Goal: Task Accomplishment & Management: Complete application form

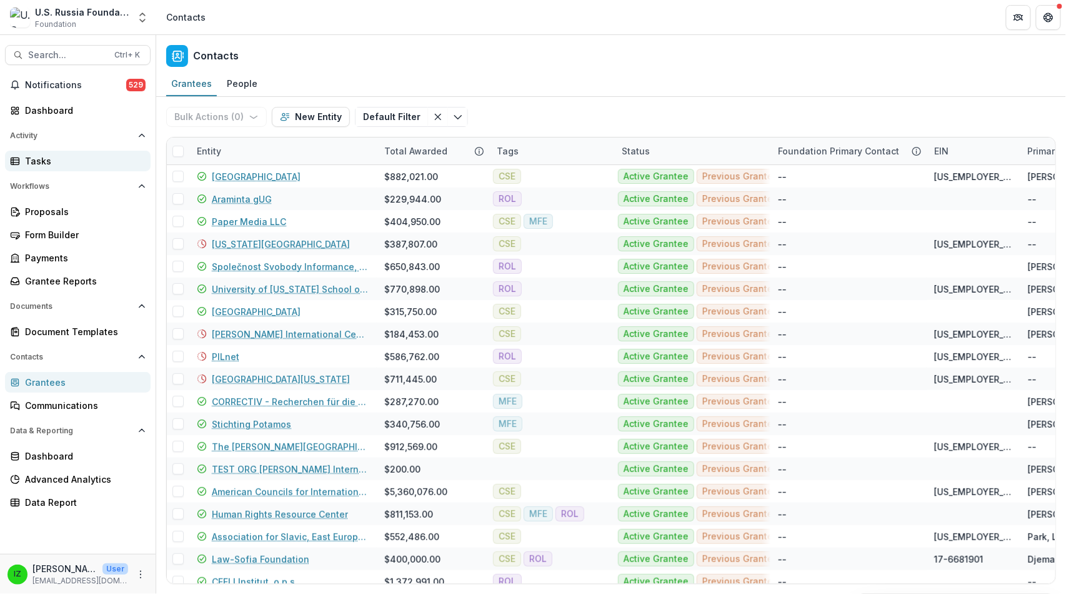
click at [54, 167] on div "Tasks" at bounding box center [83, 160] width 116 height 13
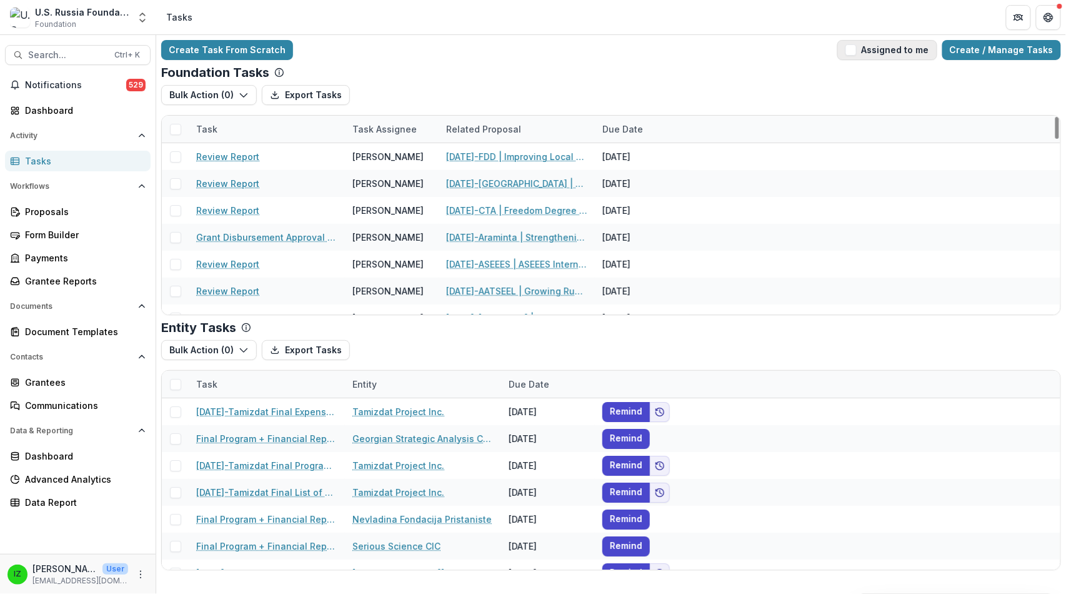
click at [846, 52] on span "button" at bounding box center [851, 49] width 11 height 11
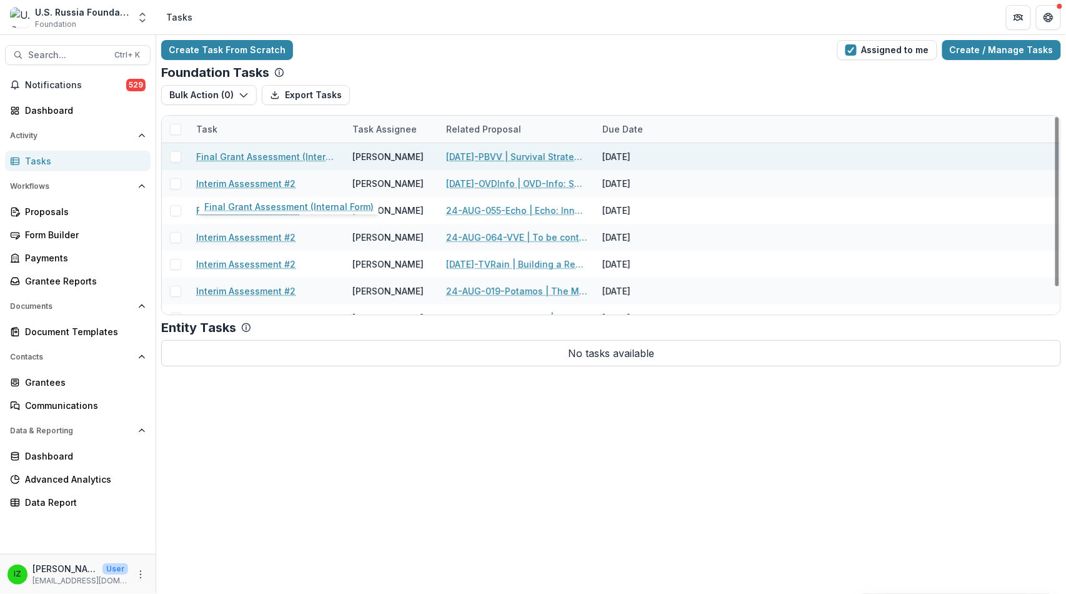
click at [250, 163] on link "Final Grant Assessment (Internal Form)" at bounding box center [266, 156] width 141 height 13
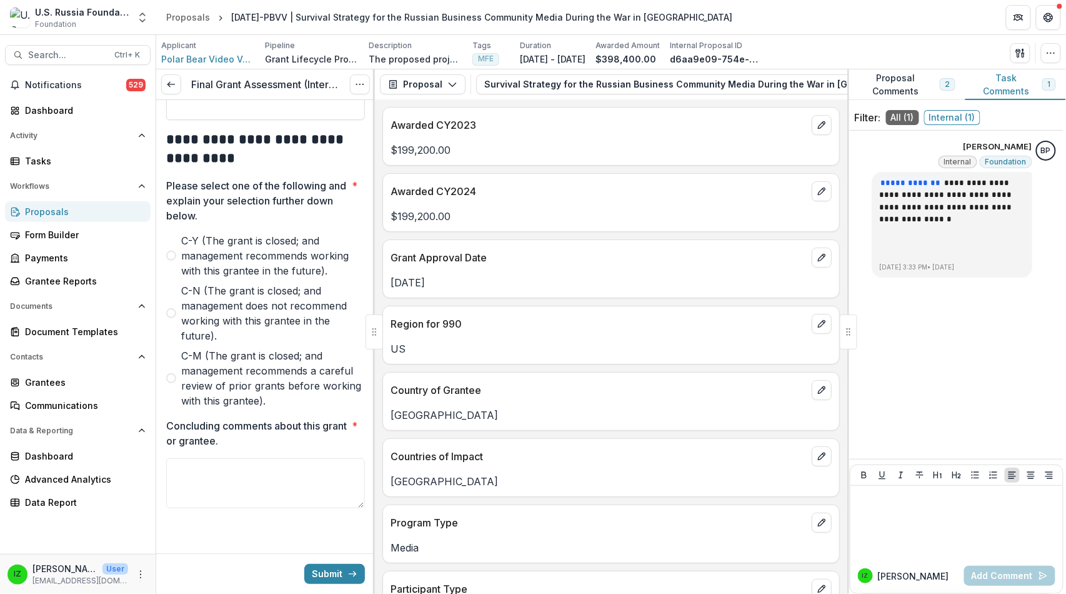
scroll to position [3888, 0]
click at [176, 251] on span at bounding box center [171, 256] width 10 height 10
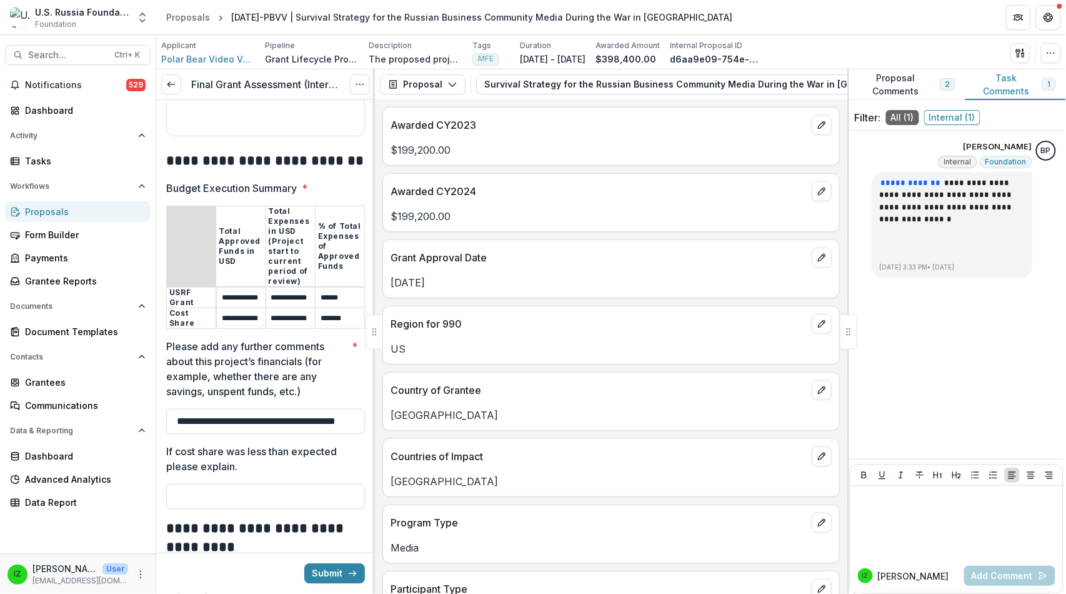
scroll to position [2913, 0]
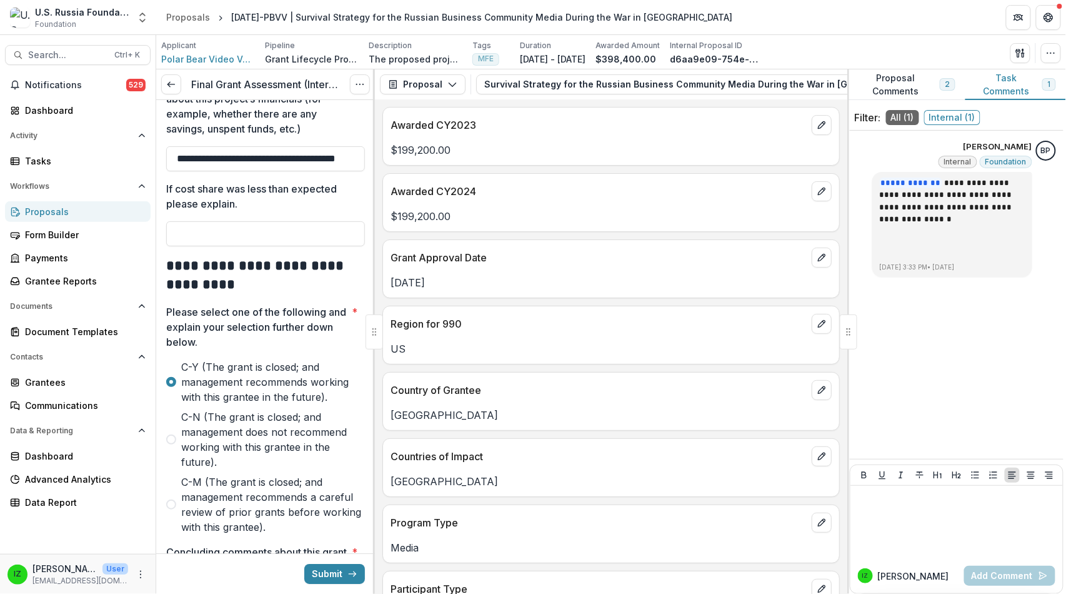
drag, startPoint x: 171, startPoint y: 374, endPoint x: 306, endPoint y: 472, distance: 167.4
drag, startPoint x: 289, startPoint y: 377, endPoint x: 277, endPoint y: 459, distance: 82.7
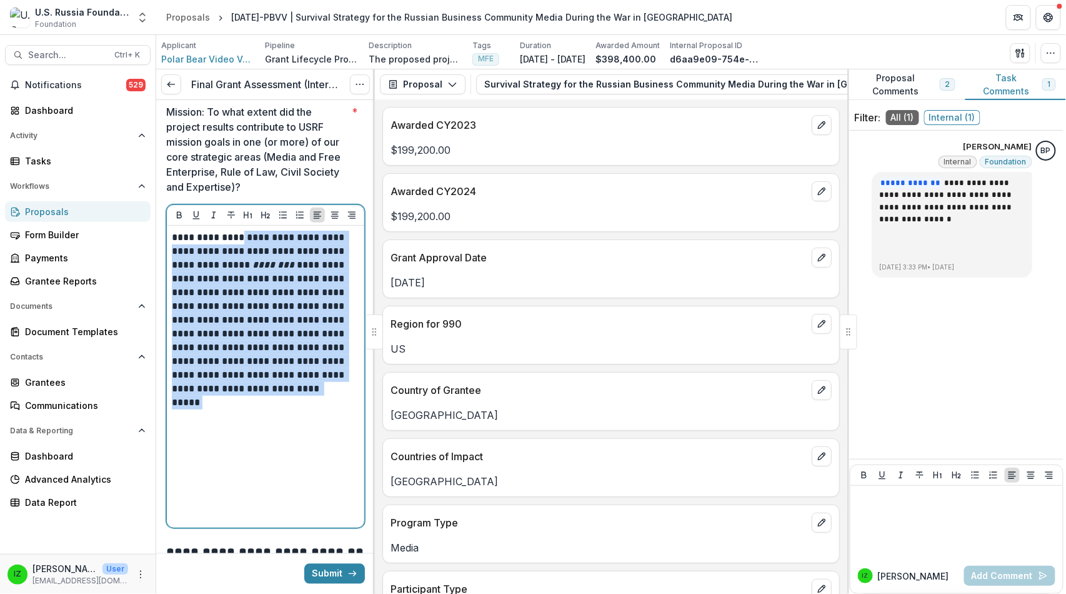
scroll to position [2083, 0]
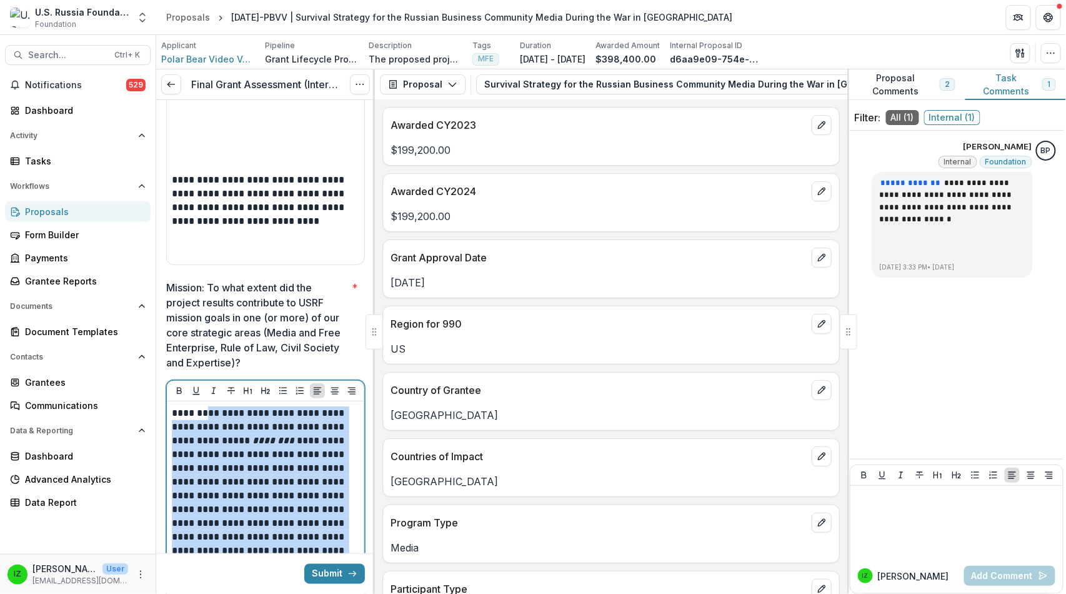
drag, startPoint x: 277, startPoint y: 459, endPoint x: 219, endPoint y: 328, distance: 143.8
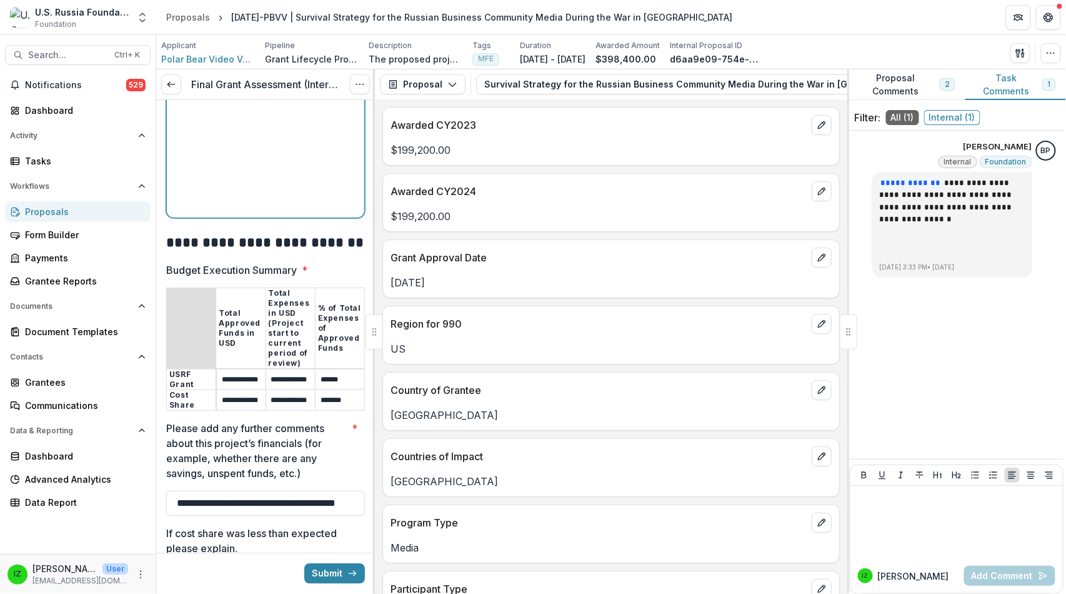
scroll to position [2639, 0]
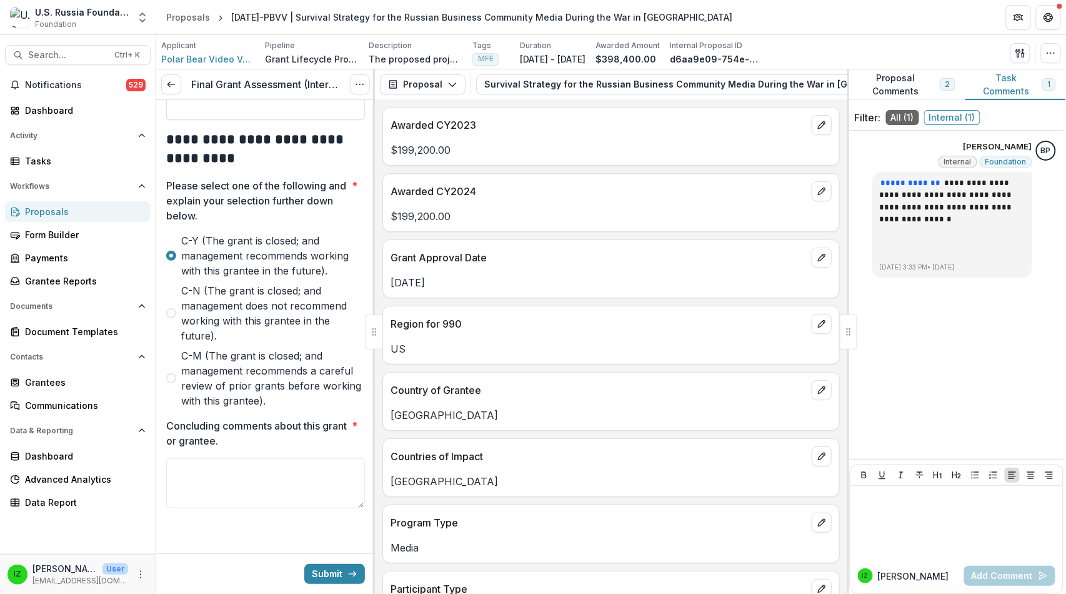
scroll to position [3191, 0]
drag, startPoint x: 169, startPoint y: 209, endPoint x: 294, endPoint y: 194, distance: 126.5
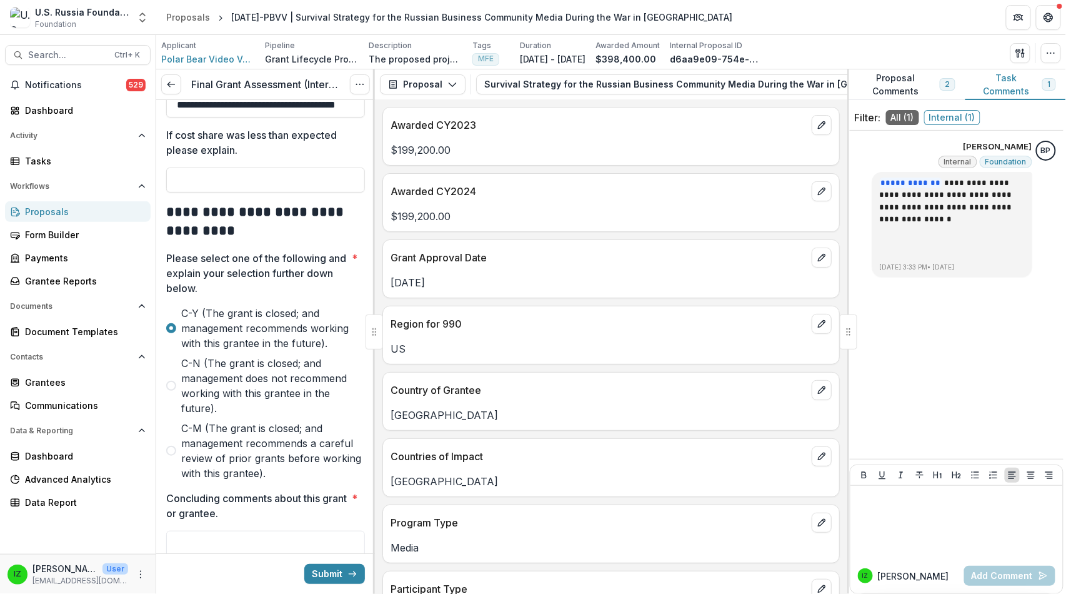
drag, startPoint x: 269, startPoint y: 160, endPoint x: 232, endPoint y: 215, distance: 66.2
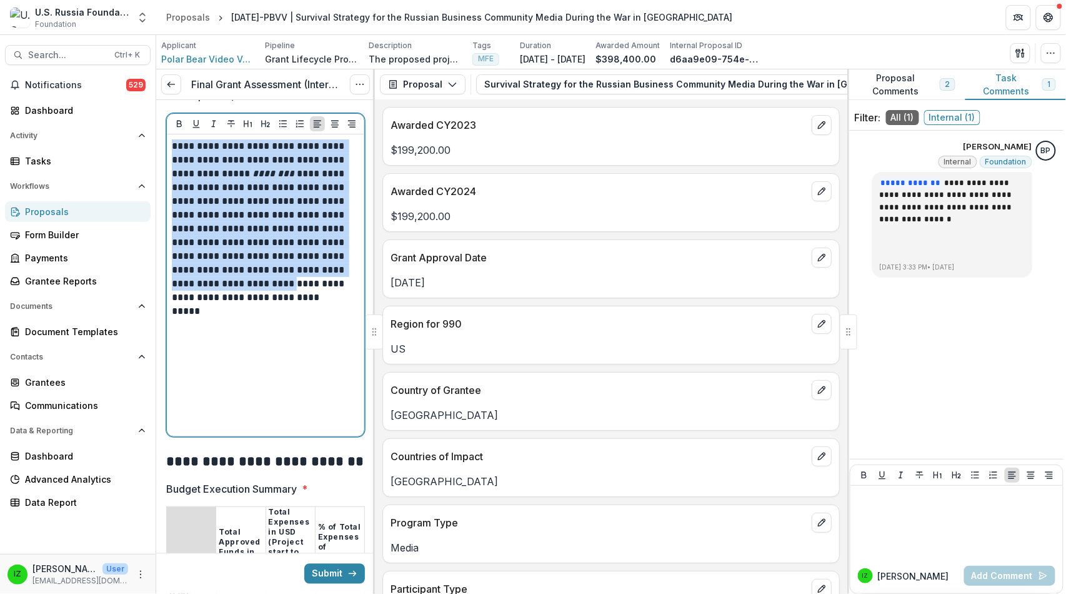
scroll to position [2412, 0]
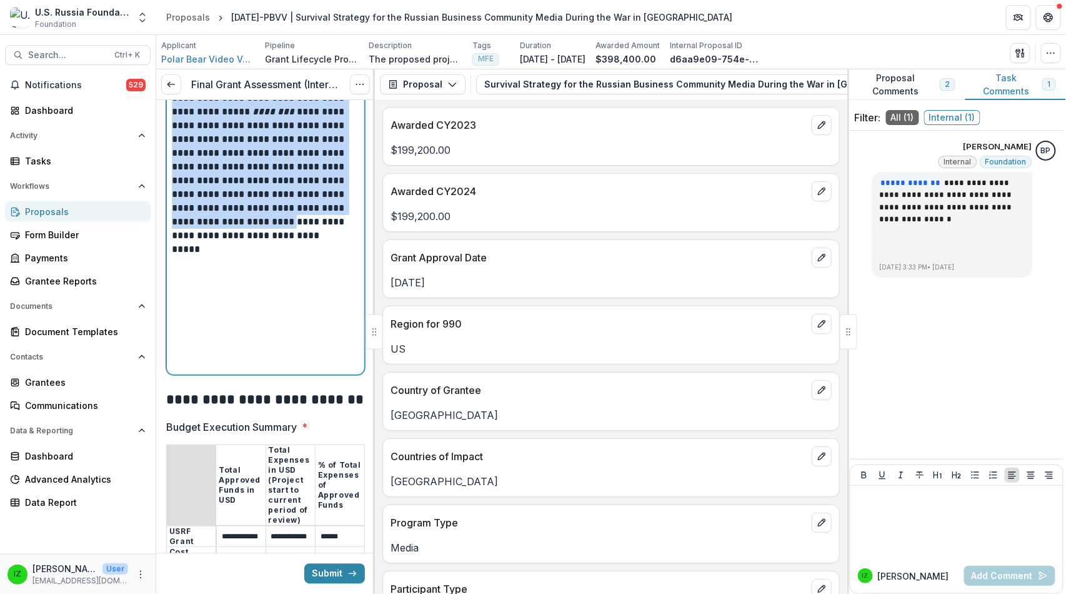
drag, startPoint x: 283, startPoint y: 272, endPoint x: 149, endPoint y: 466, distance: 235.2
click at [149, 466] on main "Search... Ctrl + K Notifications 529 Dashboard Activity Tasks Workflows Proposa…" at bounding box center [533, 314] width 1066 height 559
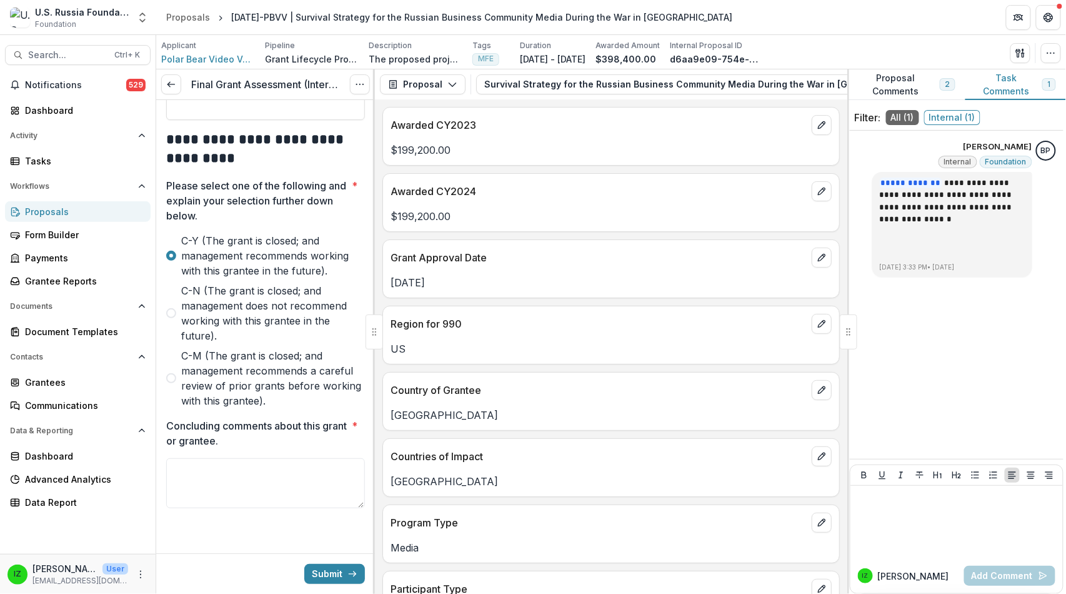
scroll to position [3082, 0]
drag, startPoint x: 169, startPoint y: 286, endPoint x: 289, endPoint y: 299, distance: 120.6
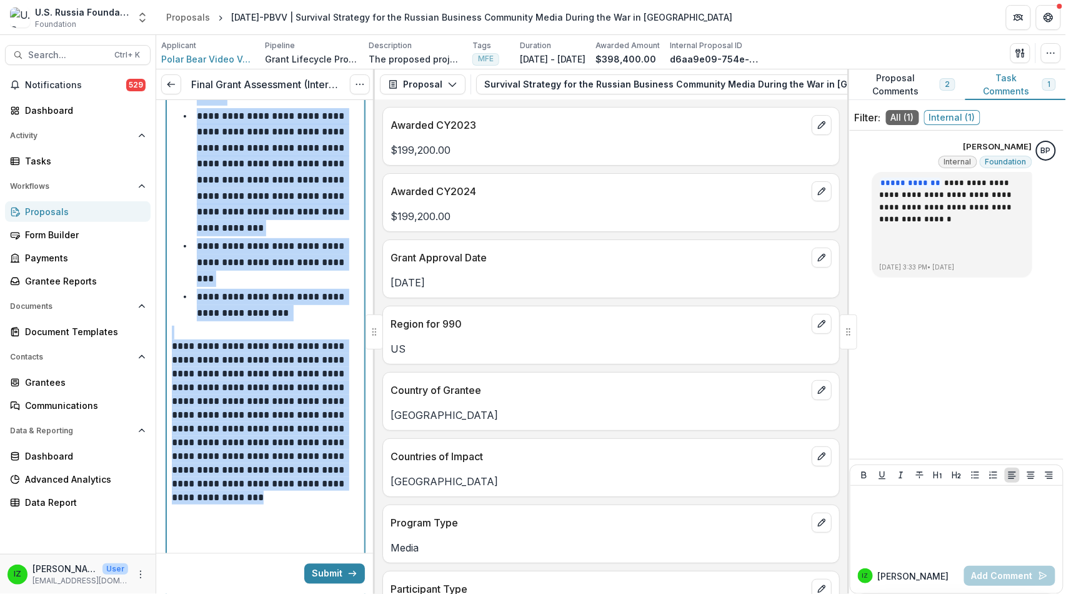
scroll to position [764, 0]
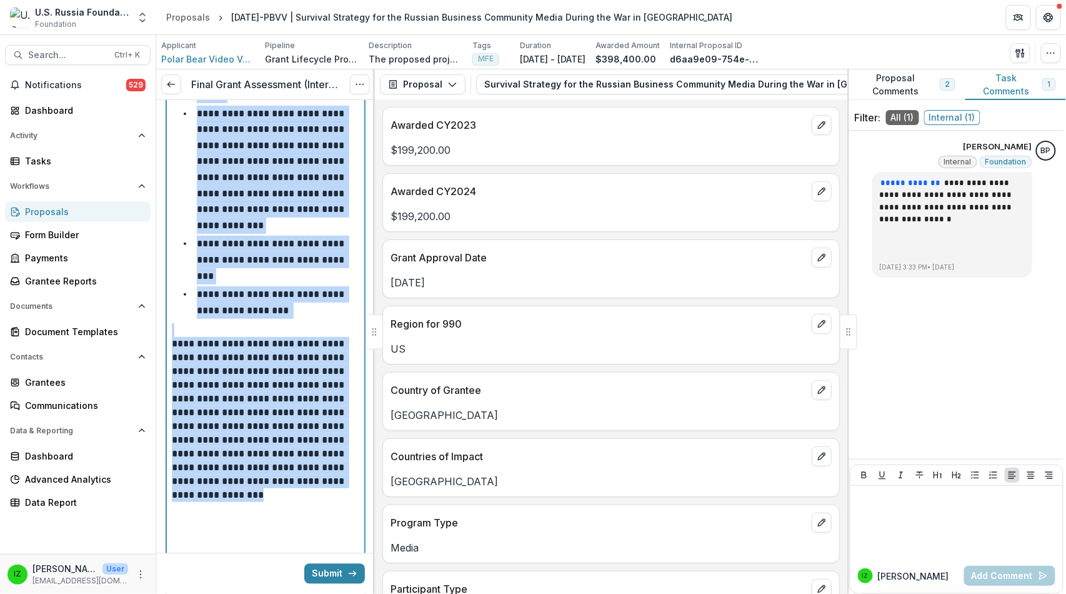
copy div "**********"
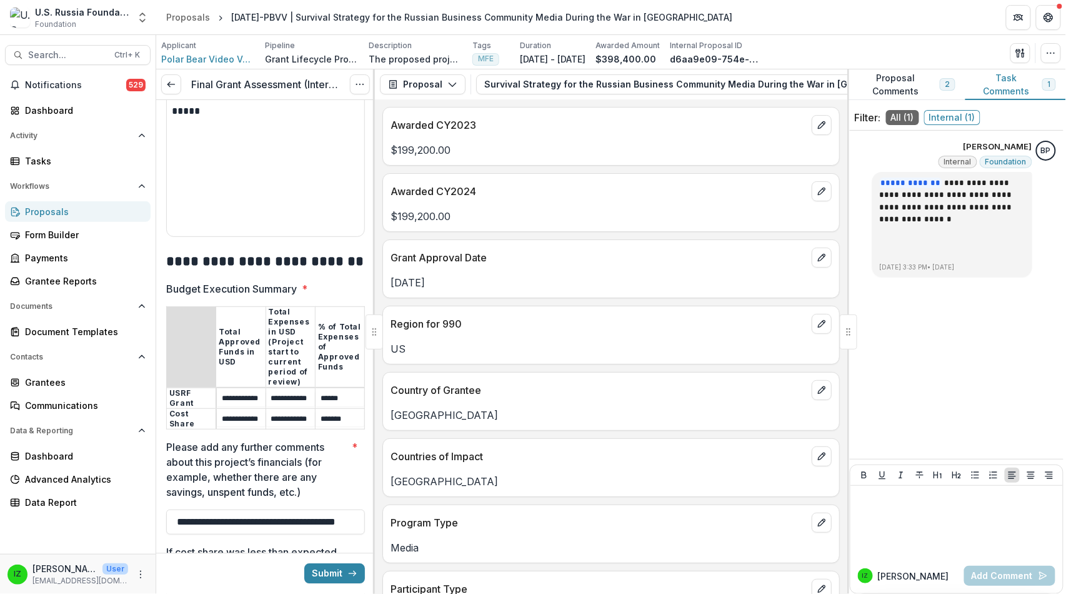
scroll to position [2546, 0]
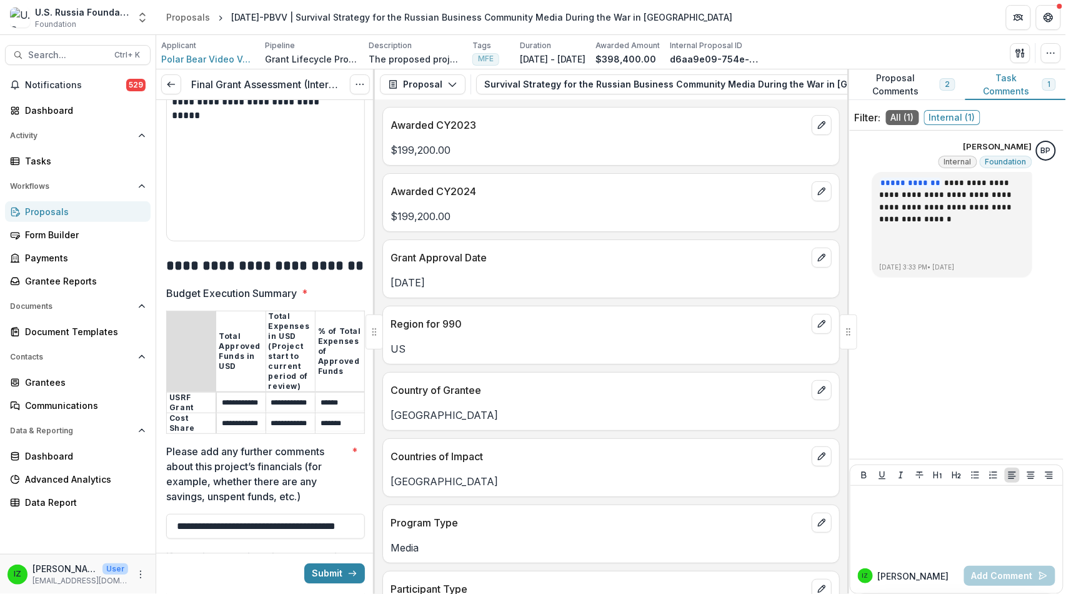
drag, startPoint x: 179, startPoint y: 245, endPoint x: 349, endPoint y: 323, distance: 186.5
copy div "**********"
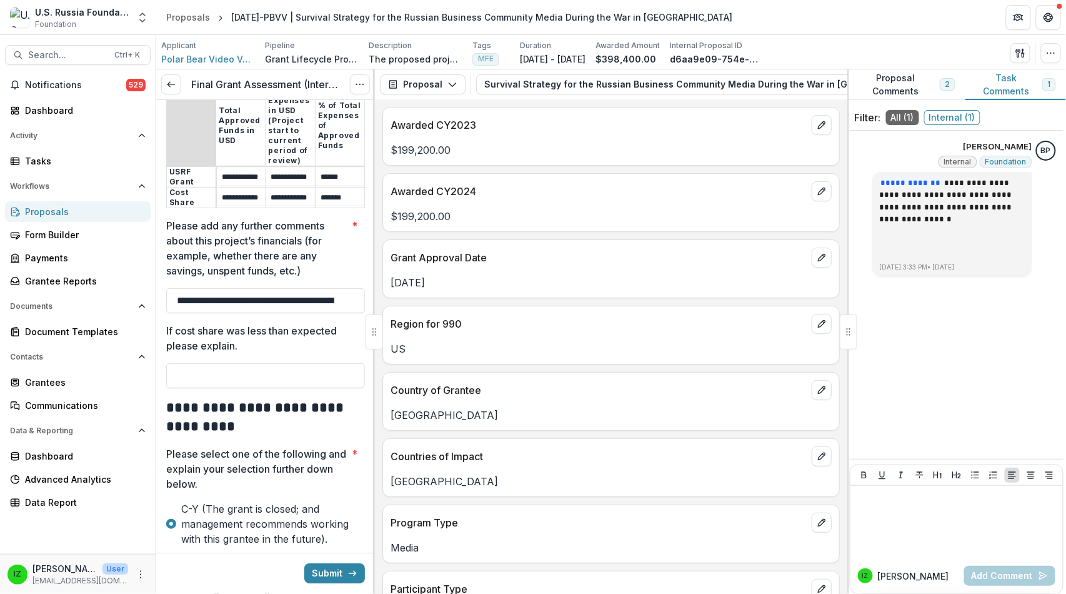
scroll to position [2823, 0]
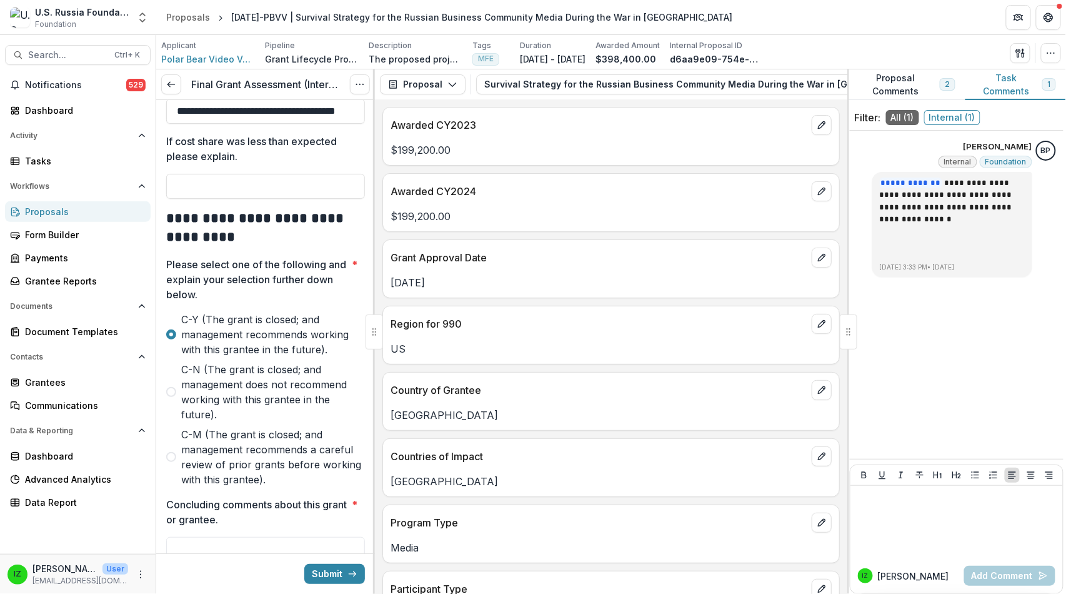
scroll to position [2963, 0]
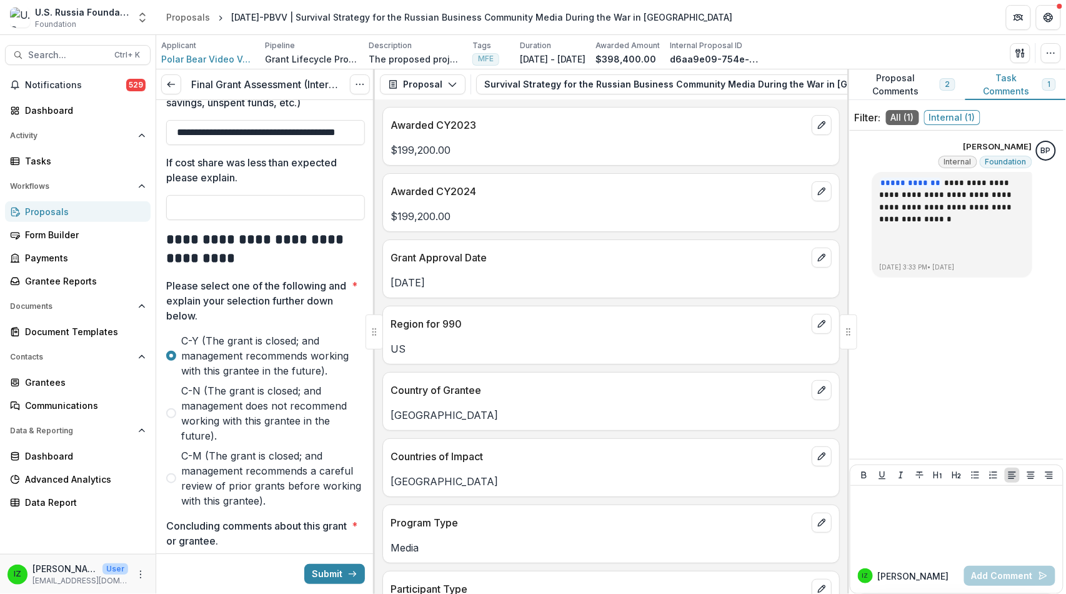
drag, startPoint x: 277, startPoint y: 408, endPoint x: 178, endPoint y: 129, distance: 296.3
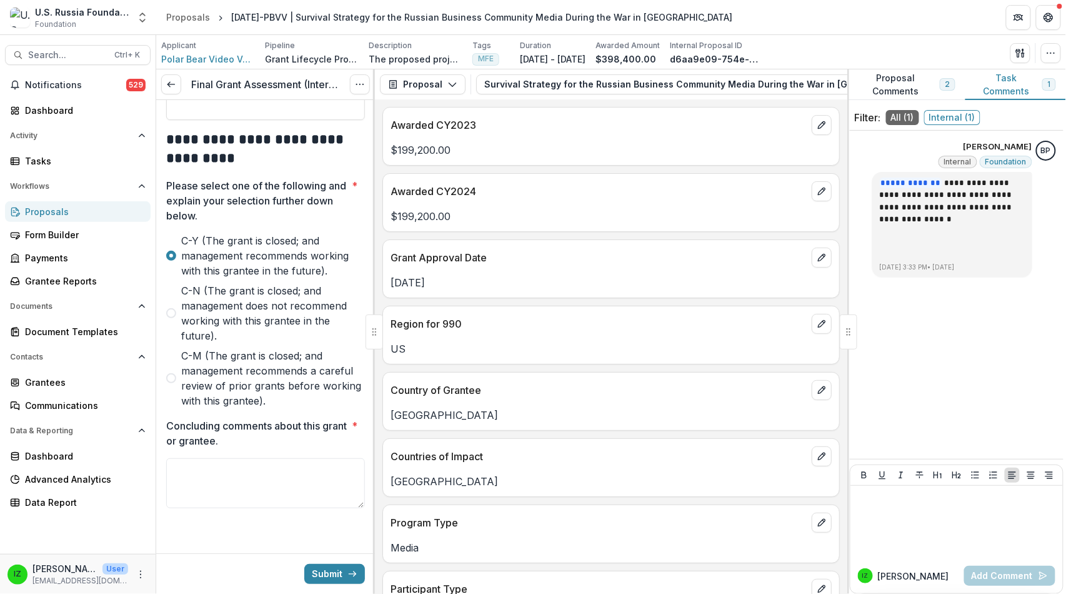
scroll to position [3991, 0]
click at [186, 458] on textarea "Concluding comments about this grant or grantee. *" at bounding box center [265, 483] width 199 height 50
paste textarea "**********"
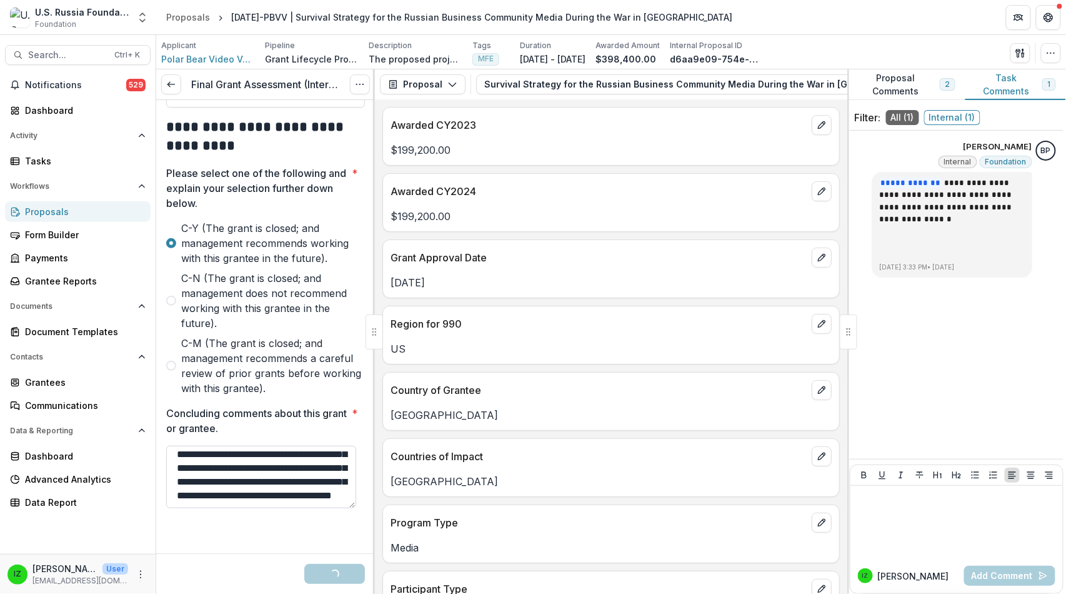
scroll to position [398, 0]
click at [334, 271] on span "C-N (The grant is closed; and management does not recommend working with this g…" at bounding box center [273, 301] width 184 height 60
type textarea "**********"
click at [316, 567] on button "Submit" at bounding box center [334, 574] width 61 height 20
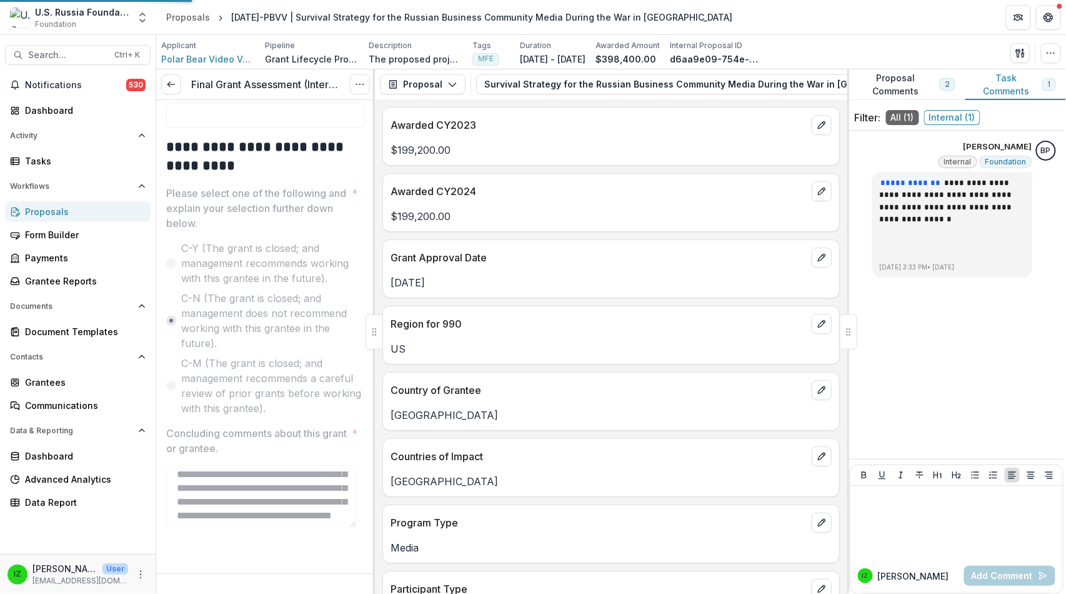
scroll to position [3966, 0]
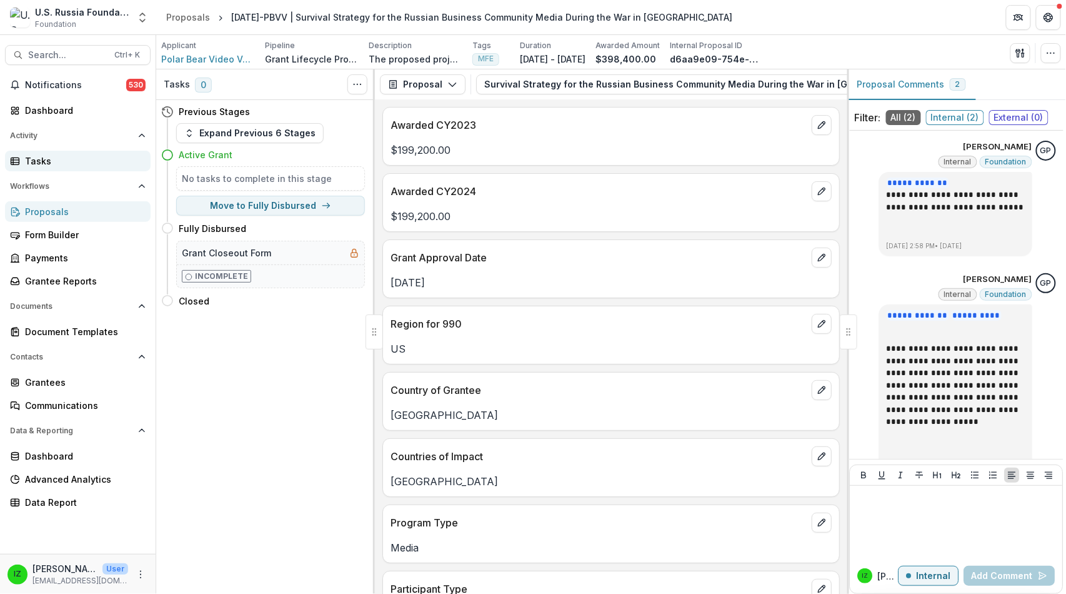
click at [52, 167] on div "Tasks" at bounding box center [83, 160] width 116 height 13
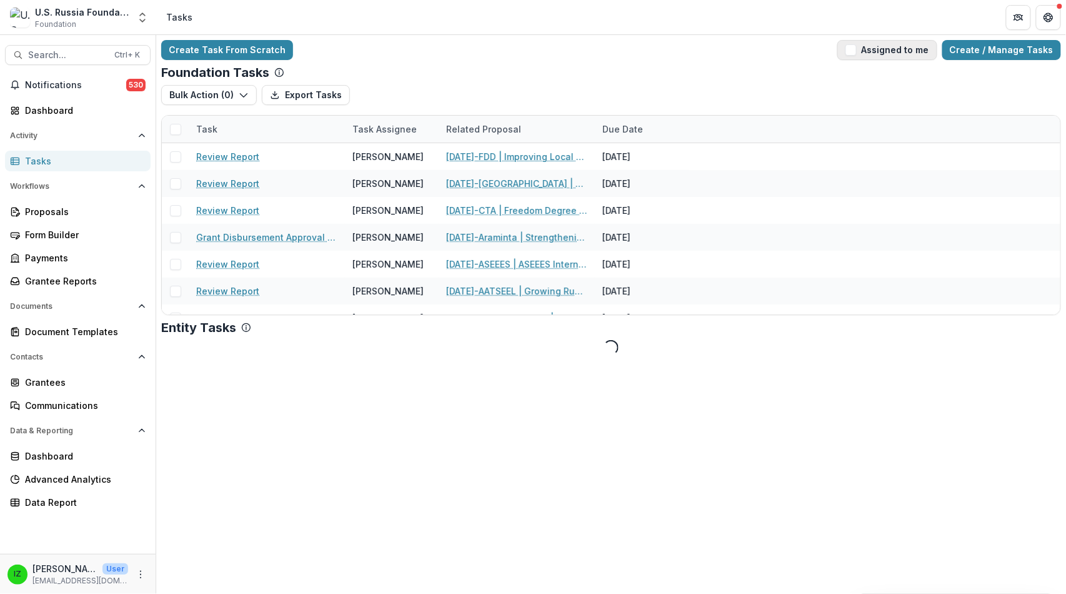
click at [846, 54] on span "button" at bounding box center [851, 49] width 11 height 11
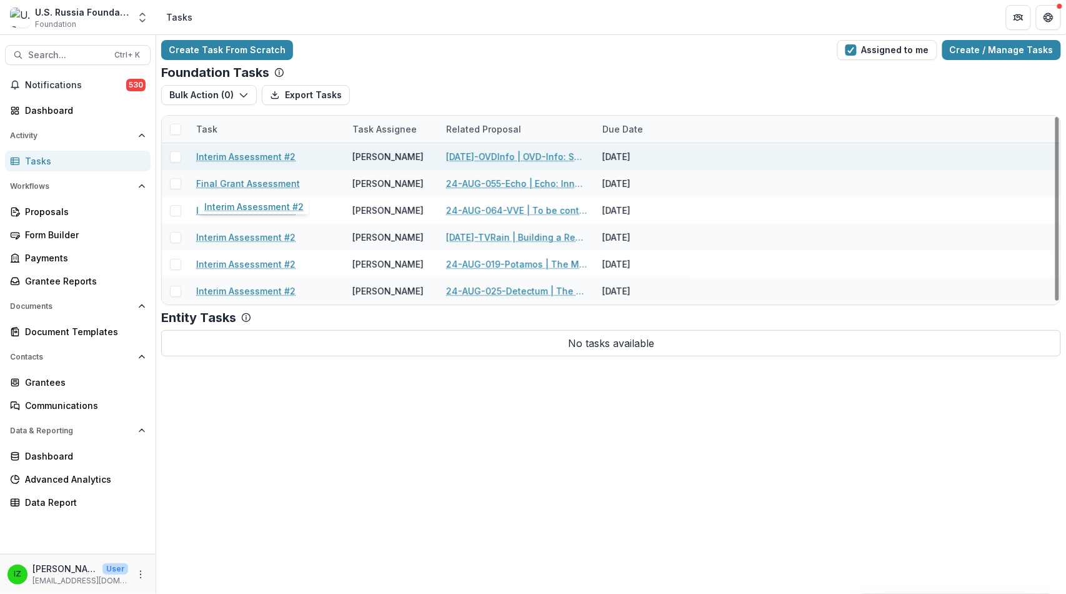
click at [252, 163] on link "Interim Assessment #2" at bounding box center [245, 156] width 99 height 13
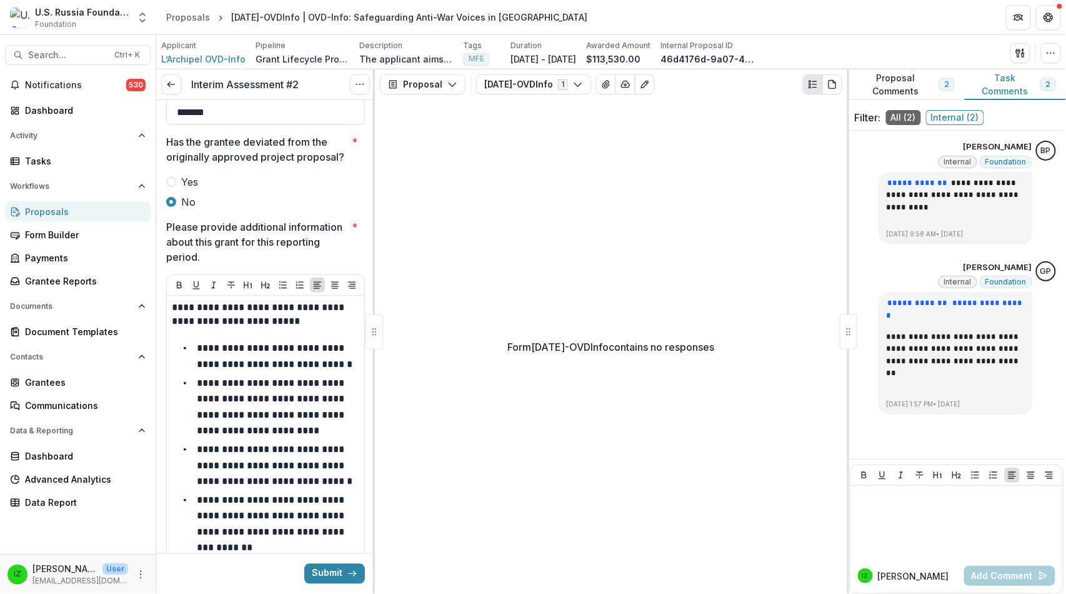
scroll to position [625, 0]
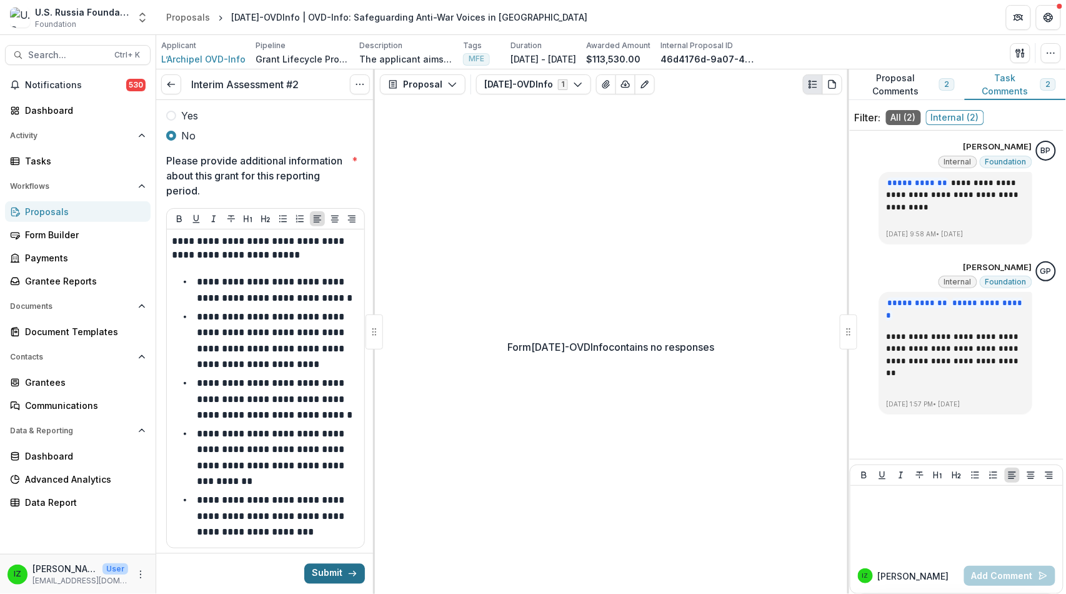
click at [313, 565] on button "Submit" at bounding box center [334, 574] width 61 height 20
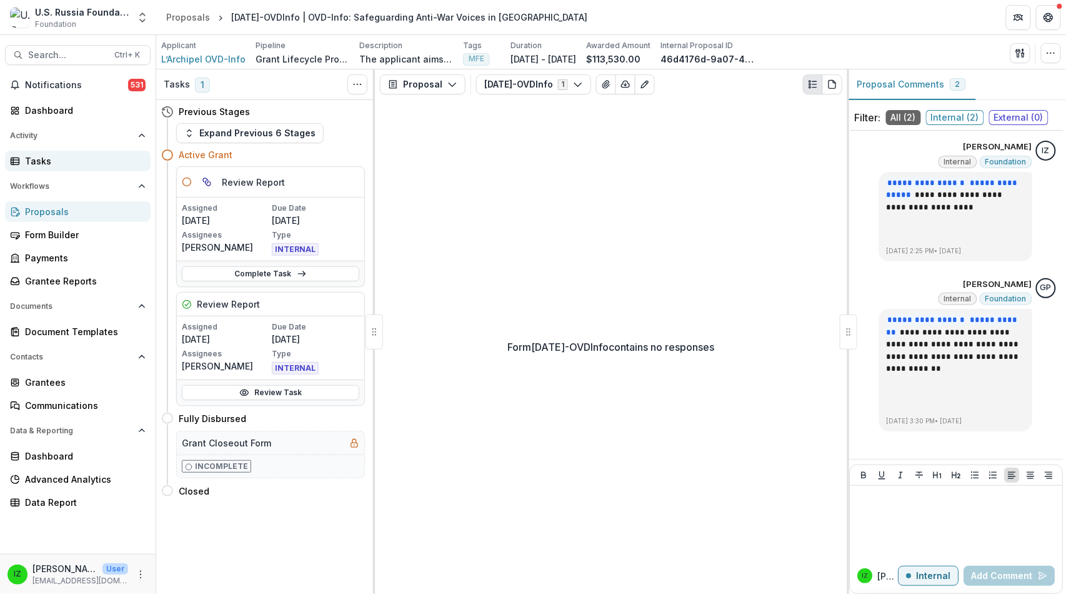
click at [36, 167] on div "Tasks" at bounding box center [83, 160] width 116 height 13
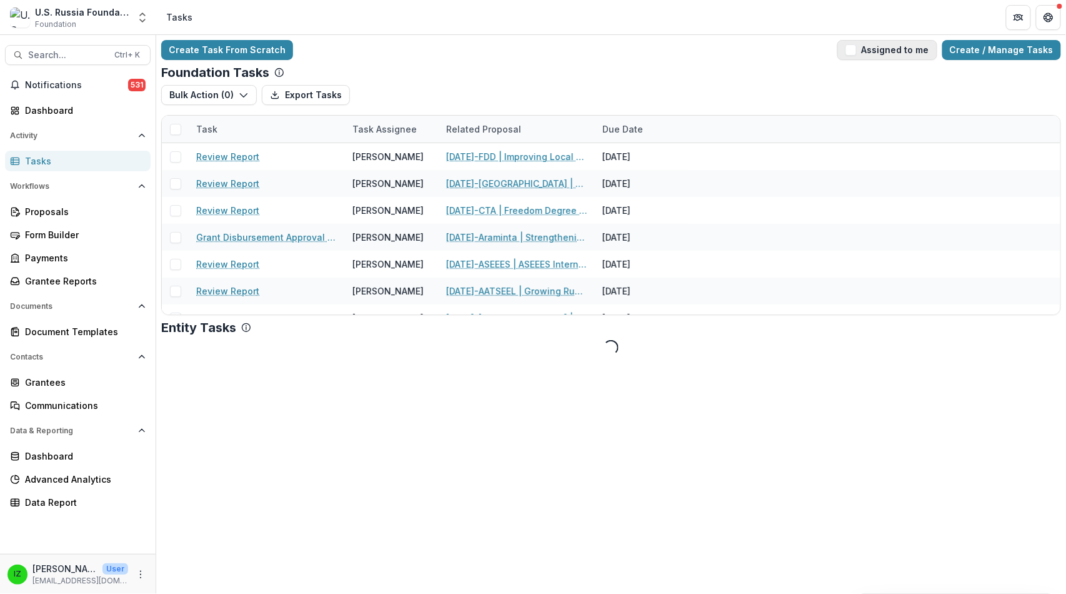
click at [846, 56] on span "button" at bounding box center [851, 49] width 11 height 11
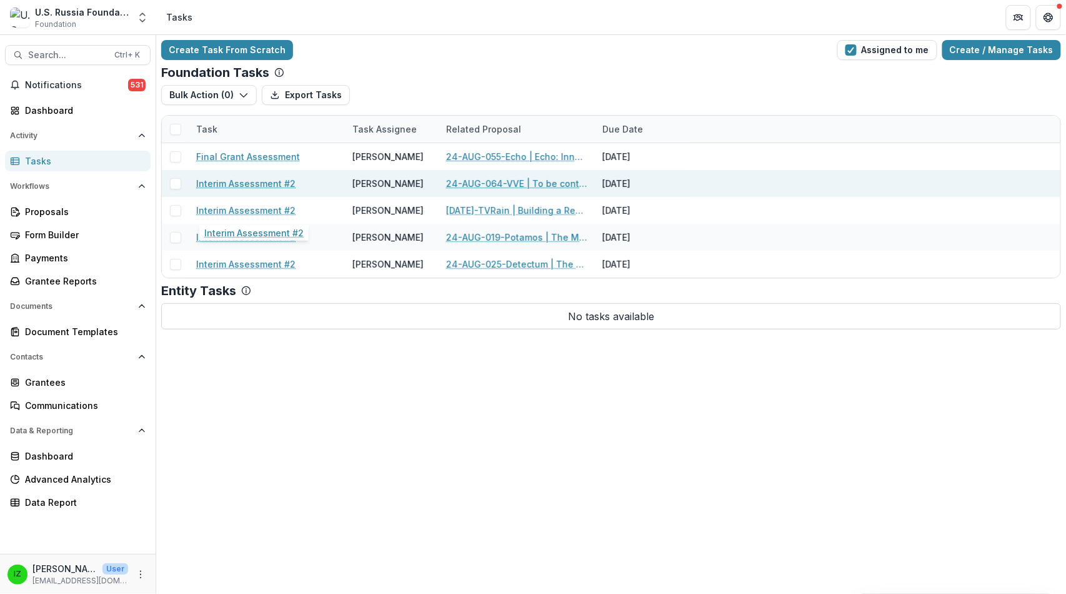
click at [296, 190] on link "Interim Assessment #2" at bounding box center [245, 183] width 99 height 13
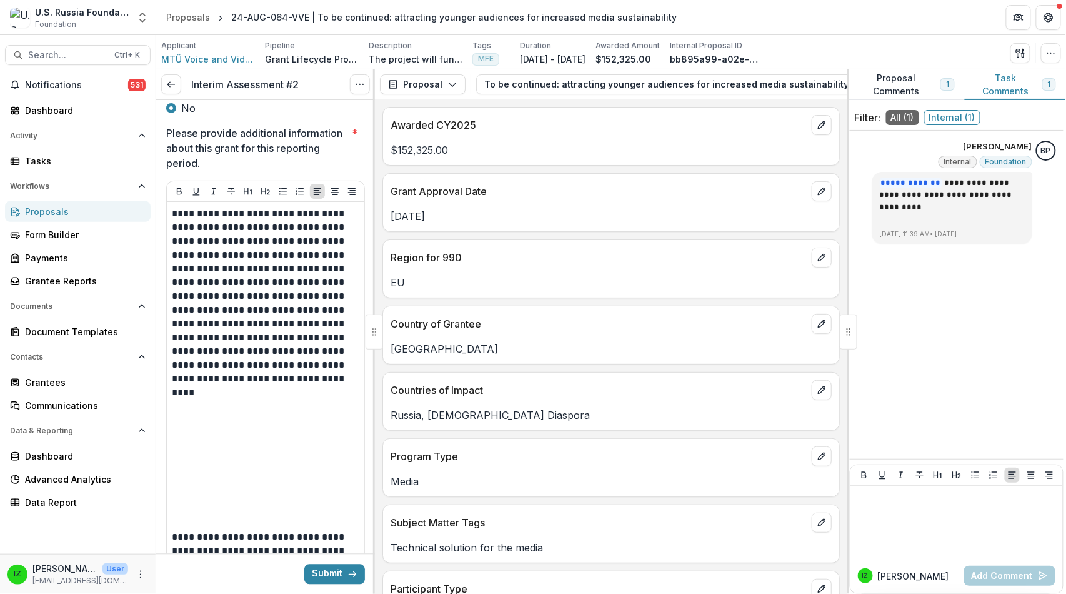
scroll to position [694, 0]
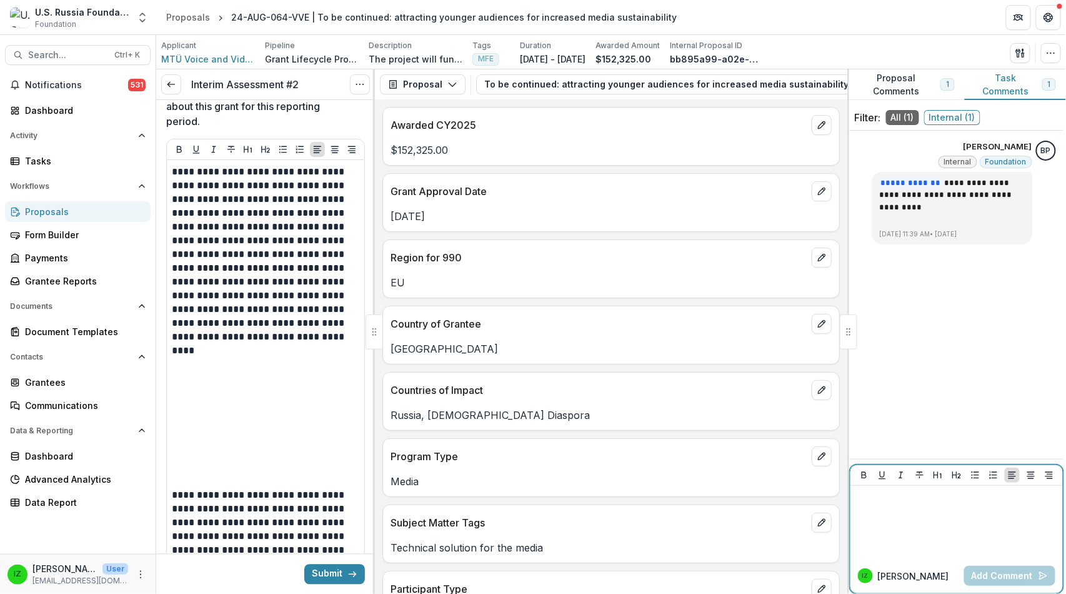
click at [882, 494] on p at bounding box center [957, 498] width 202 height 14
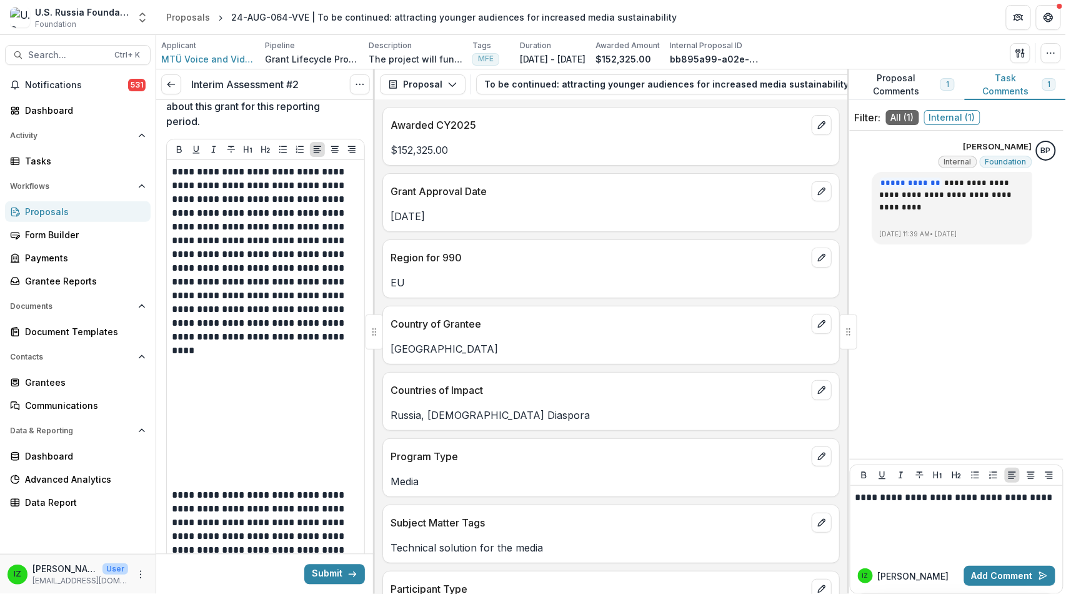
click at [991, 334] on div "**********" at bounding box center [957, 295] width 214 height 318
click at [857, 491] on p "**********" at bounding box center [955, 508] width 199 height 34
click at [862, 491] on p "**********" at bounding box center [955, 508] width 199 height 34
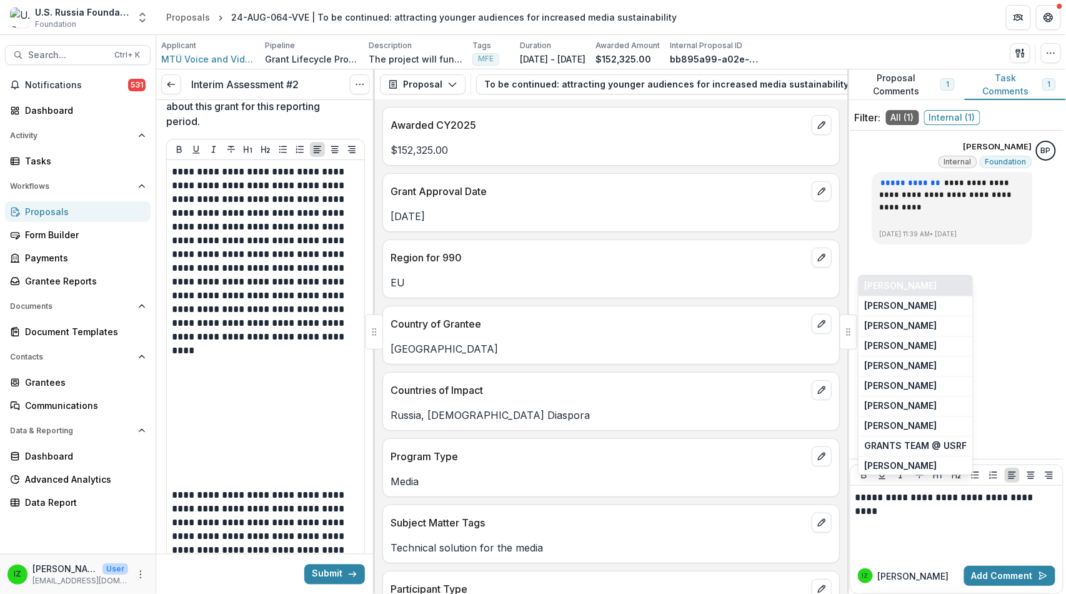
click at [932, 276] on button "[PERSON_NAME]" at bounding box center [916, 286] width 114 height 20
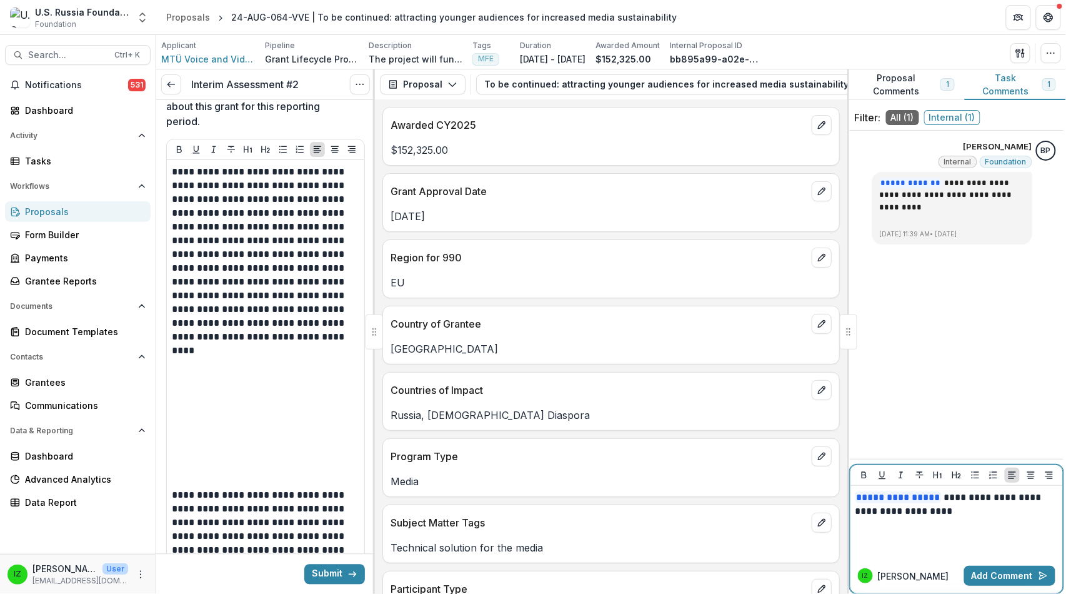
click at [979, 491] on p "**********" at bounding box center [955, 517] width 199 height 52
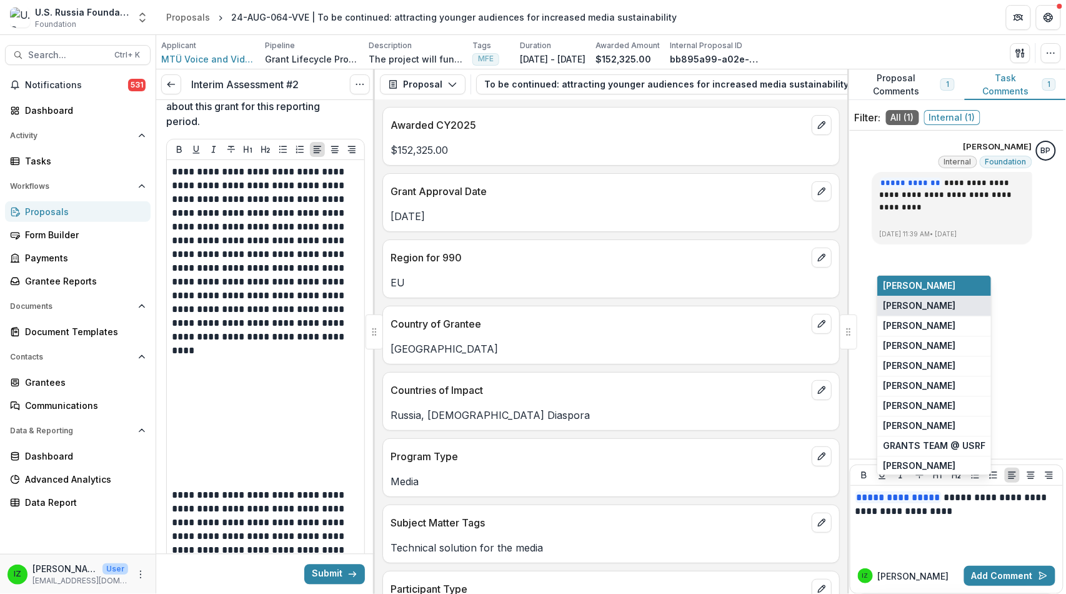
click at [945, 296] on button "[PERSON_NAME]" at bounding box center [934, 306] width 114 height 20
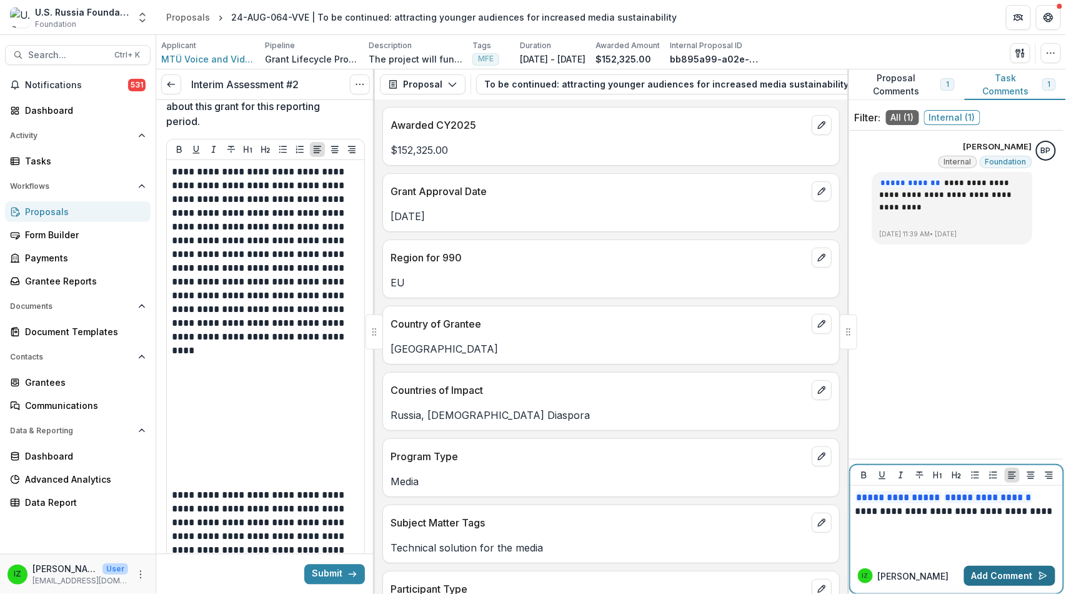
click at [992, 567] on button "Add Comment" at bounding box center [1009, 576] width 91 height 20
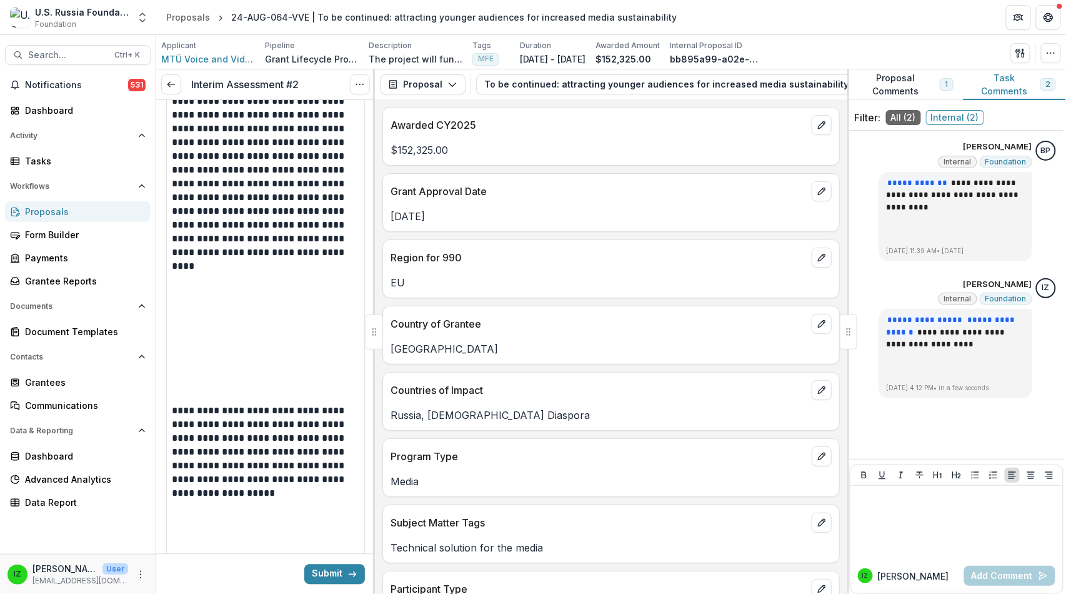
scroll to position [833, 0]
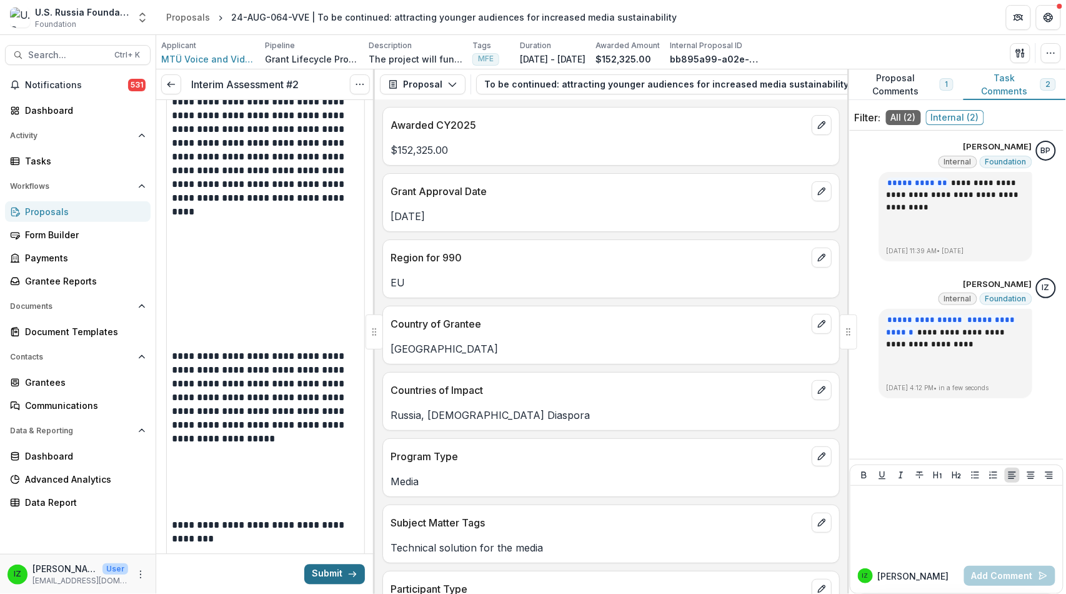
click at [325, 571] on button "Submit" at bounding box center [334, 574] width 61 height 20
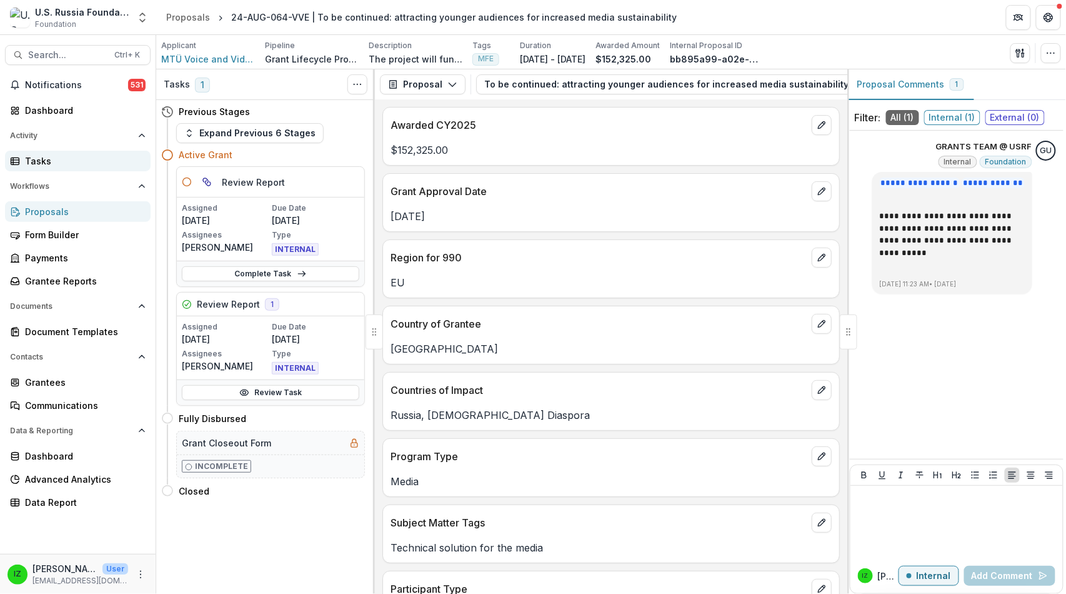
click at [29, 171] on link "Tasks" at bounding box center [78, 161] width 146 height 21
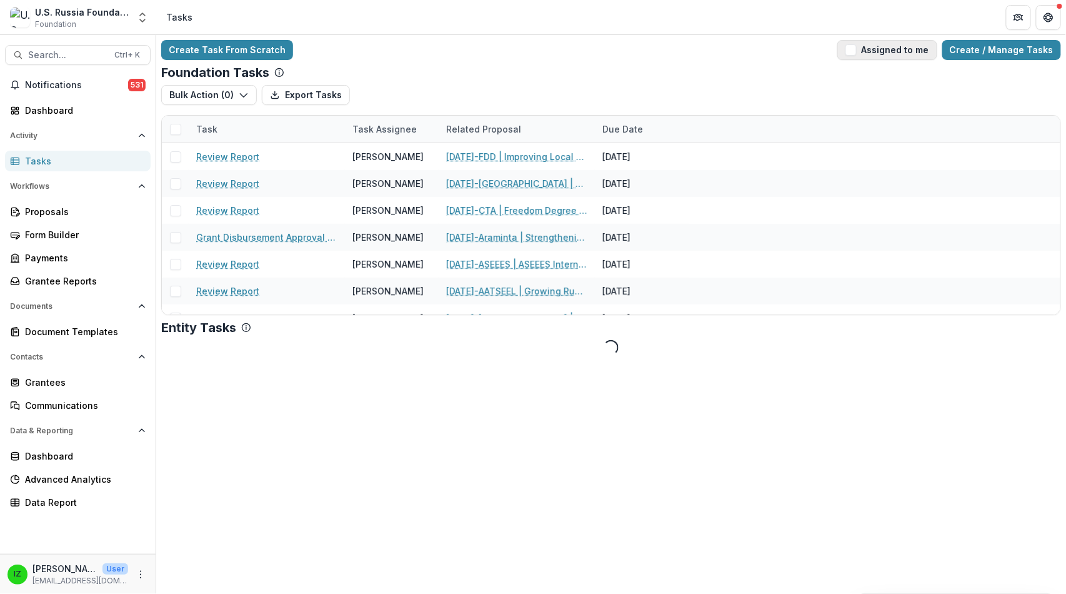
click at [846, 56] on span "button" at bounding box center [851, 49] width 11 height 11
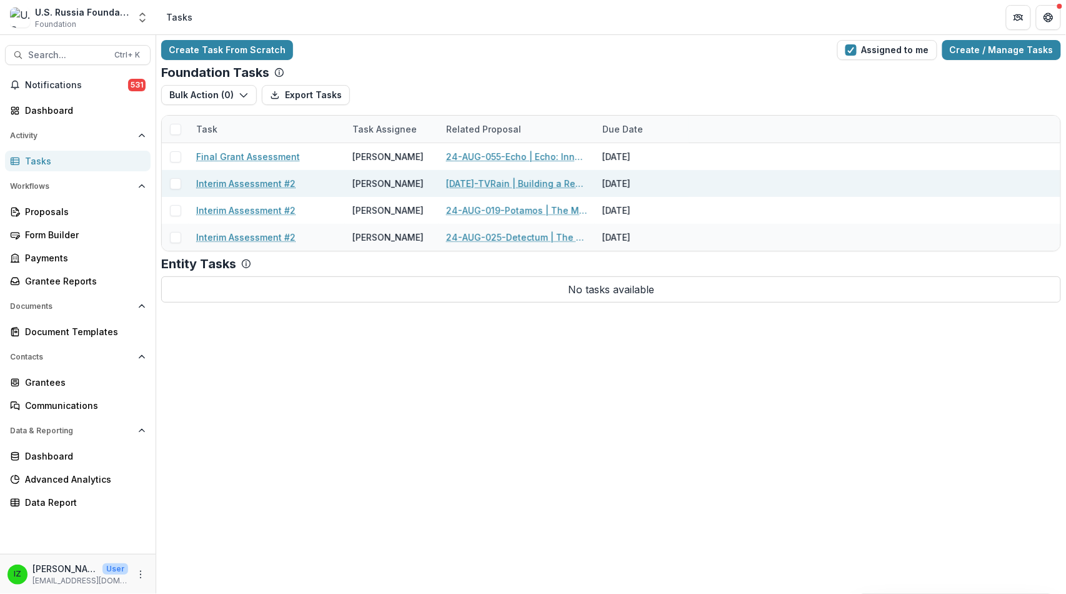
click at [275, 190] on link "Interim Assessment #2" at bounding box center [245, 183] width 99 height 13
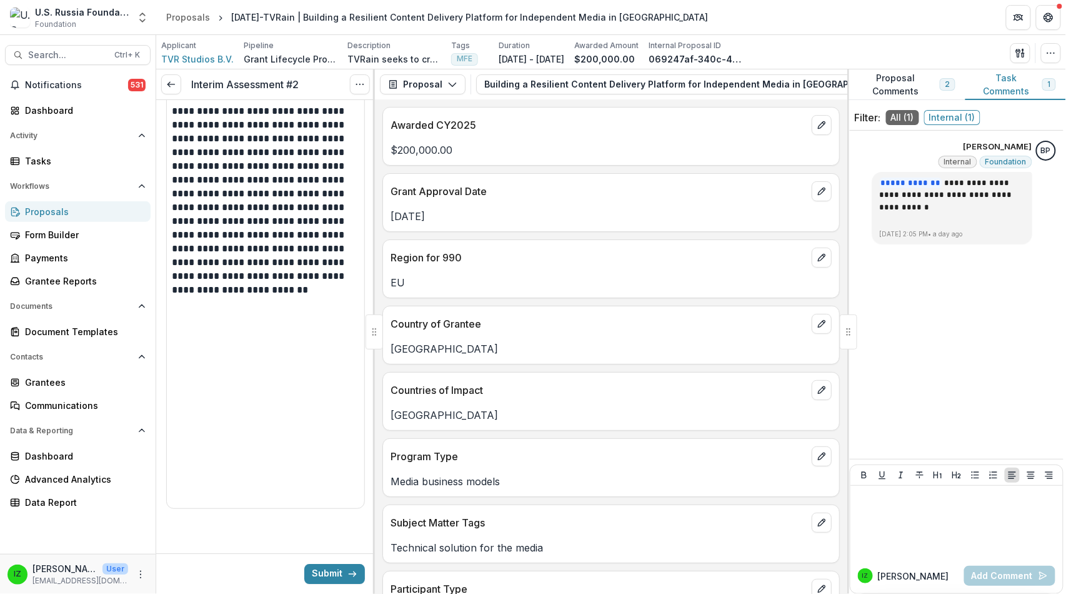
scroll to position [1483, 0]
click at [878, 495] on p at bounding box center [957, 498] width 202 height 14
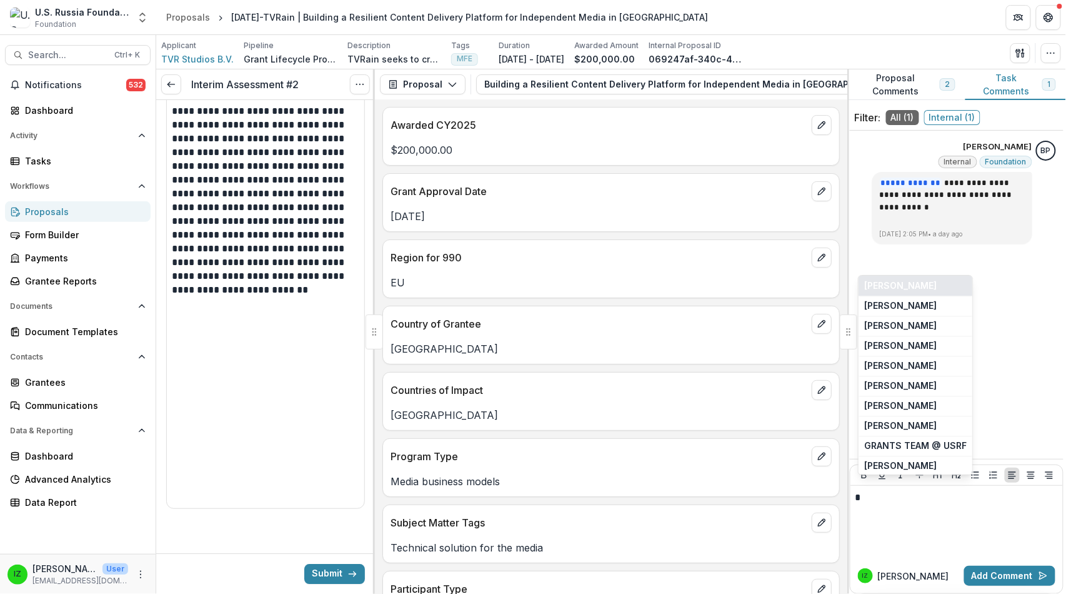
click at [925, 276] on button "[PERSON_NAME]" at bounding box center [916, 286] width 114 height 20
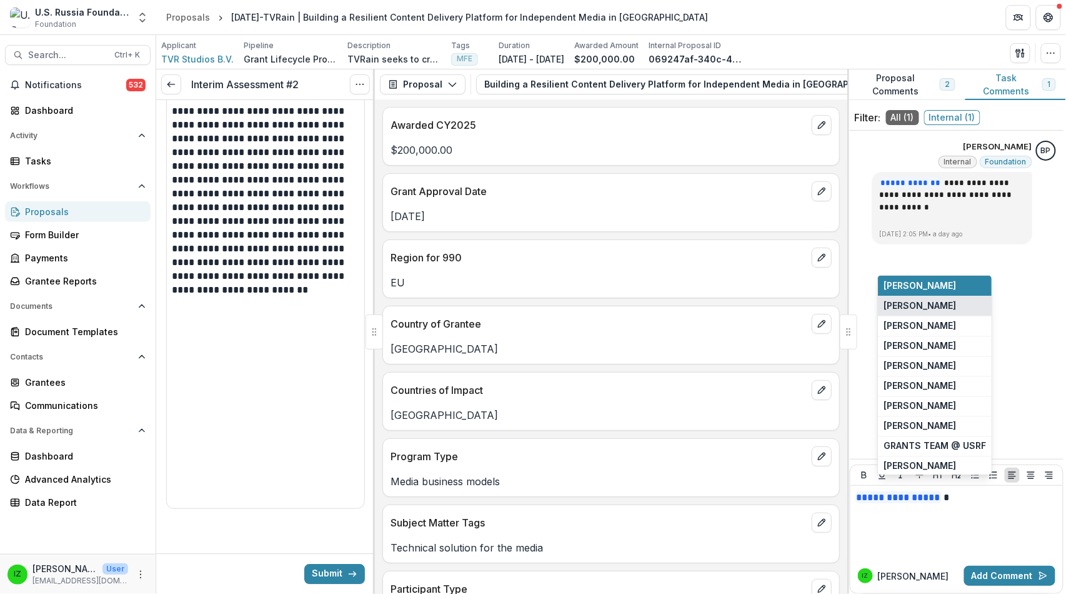
click at [952, 296] on button "[PERSON_NAME]" at bounding box center [935, 306] width 114 height 20
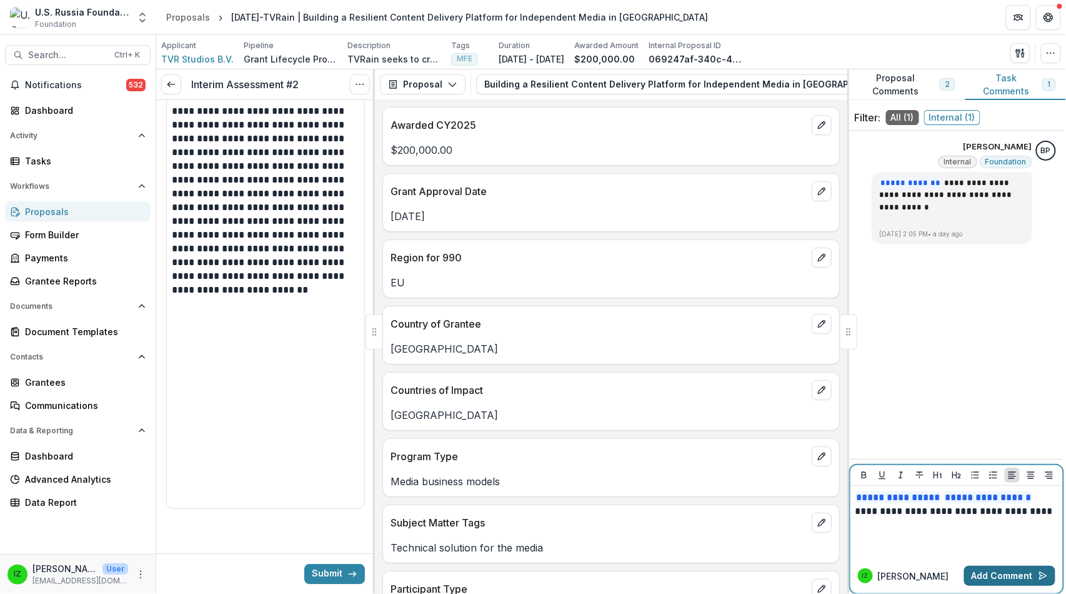
click at [1002, 579] on button "Add Comment" at bounding box center [1009, 576] width 91 height 20
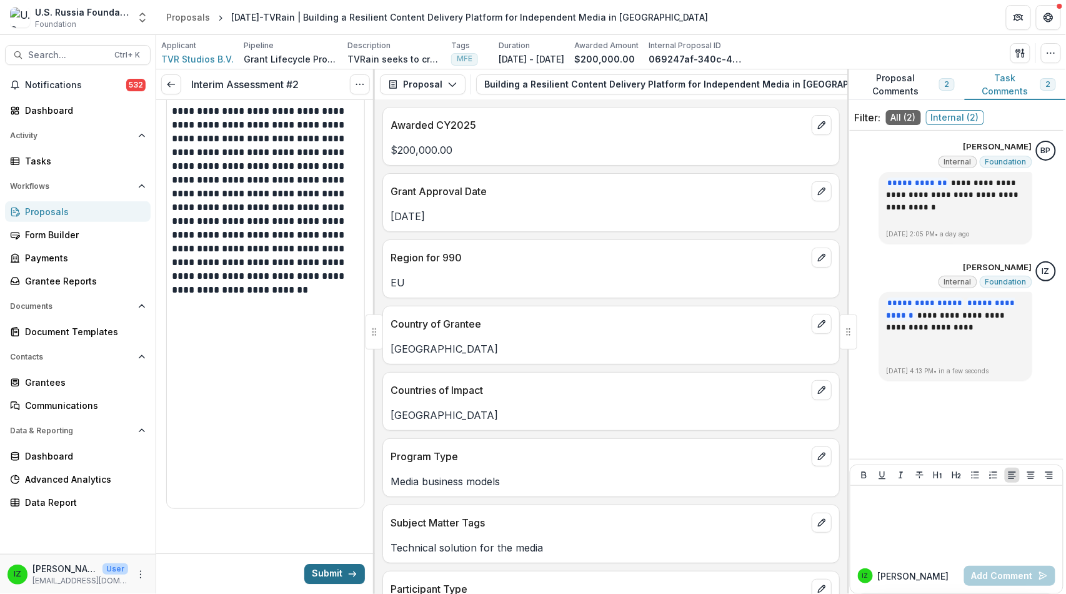
click at [312, 566] on button "Submit" at bounding box center [334, 574] width 61 height 20
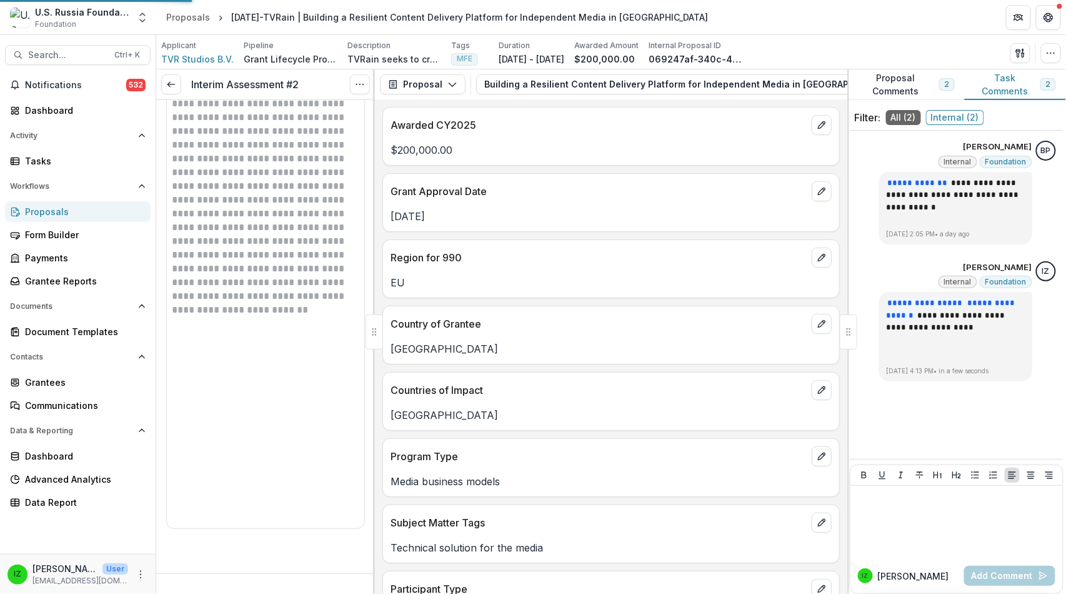
scroll to position [1458, 0]
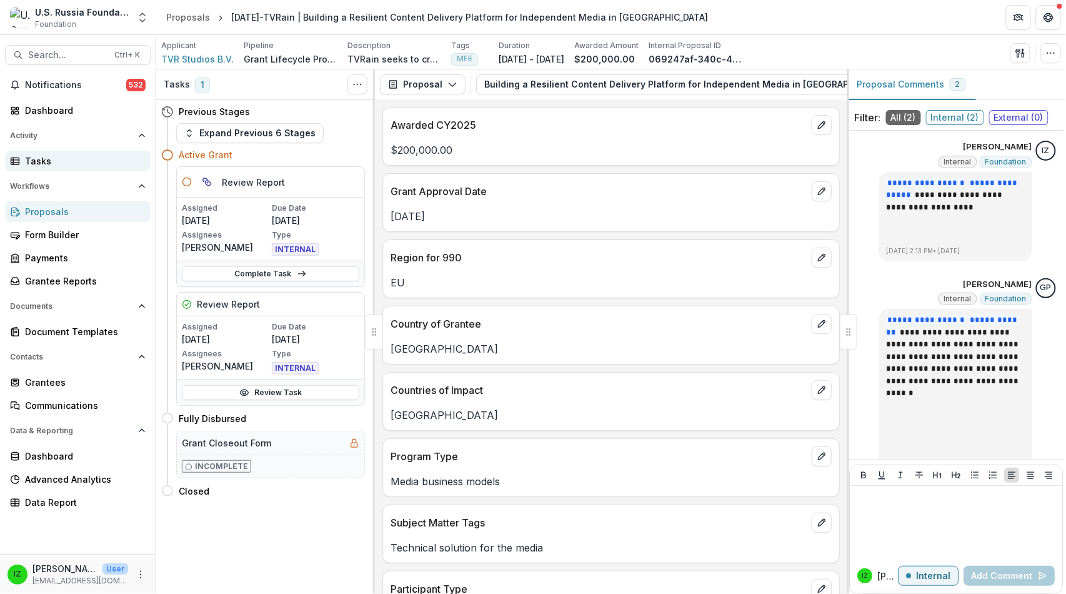
click at [56, 167] on div "Tasks" at bounding box center [83, 160] width 116 height 13
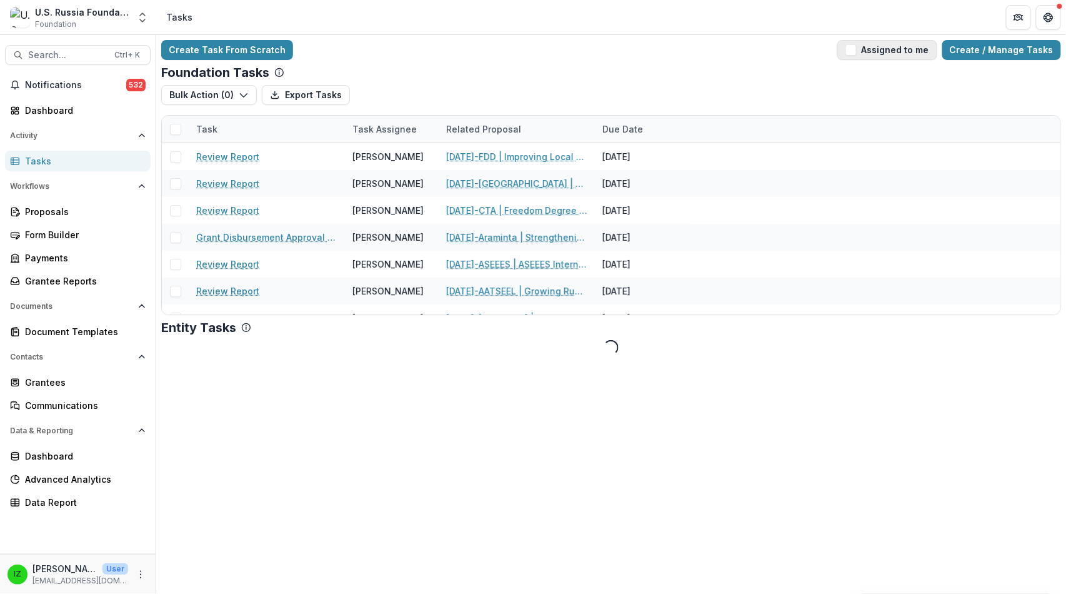
click at [846, 56] on span "button" at bounding box center [851, 49] width 11 height 11
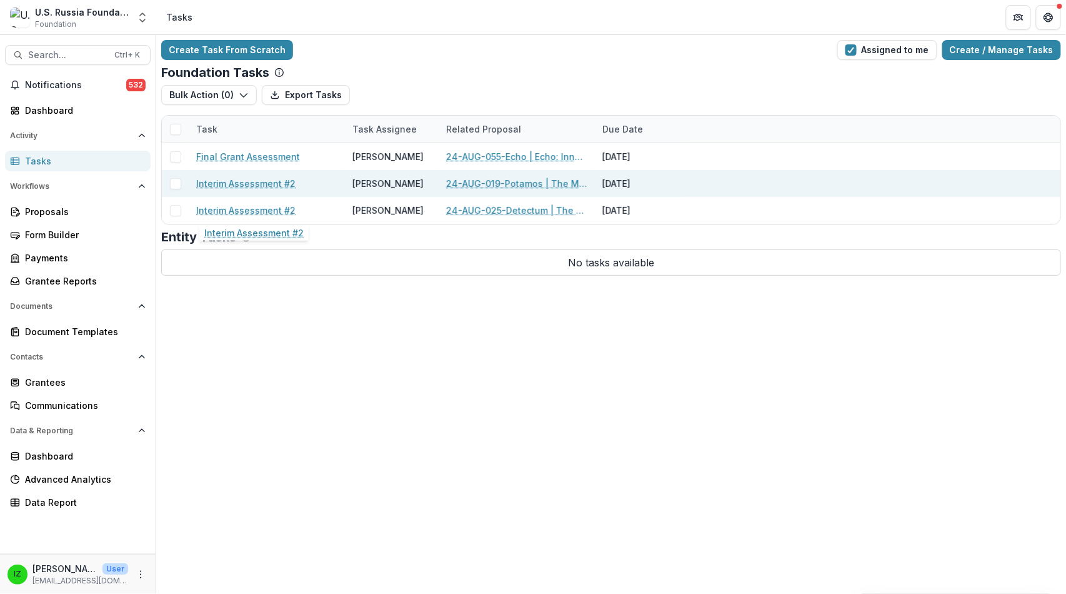
click at [272, 190] on link "Interim Assessment #2" at bounding box center [245, 183] width 99 height 13
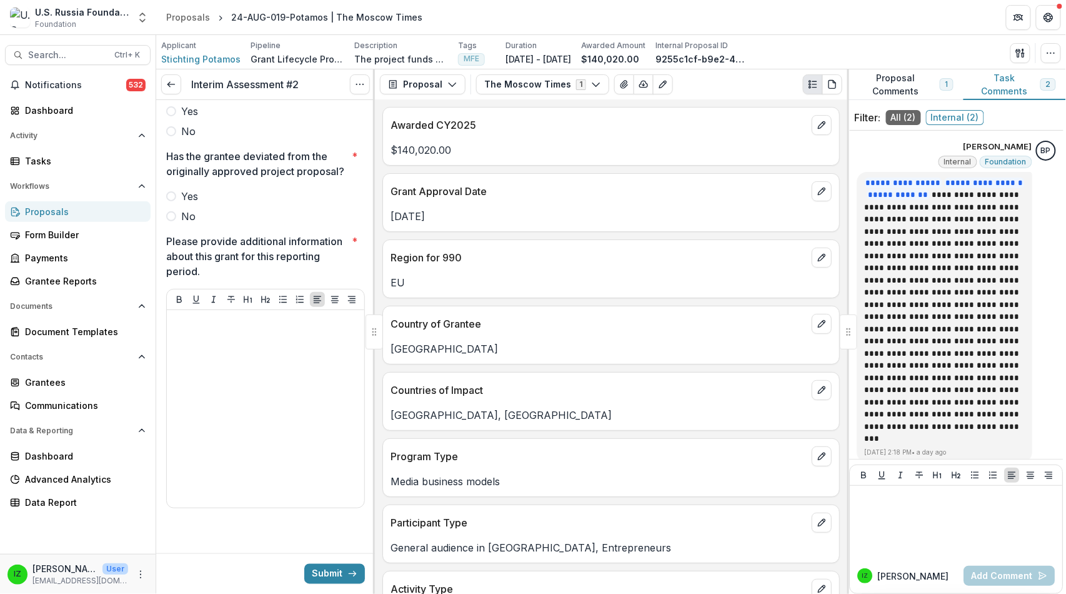
scroll to position [42, 0]
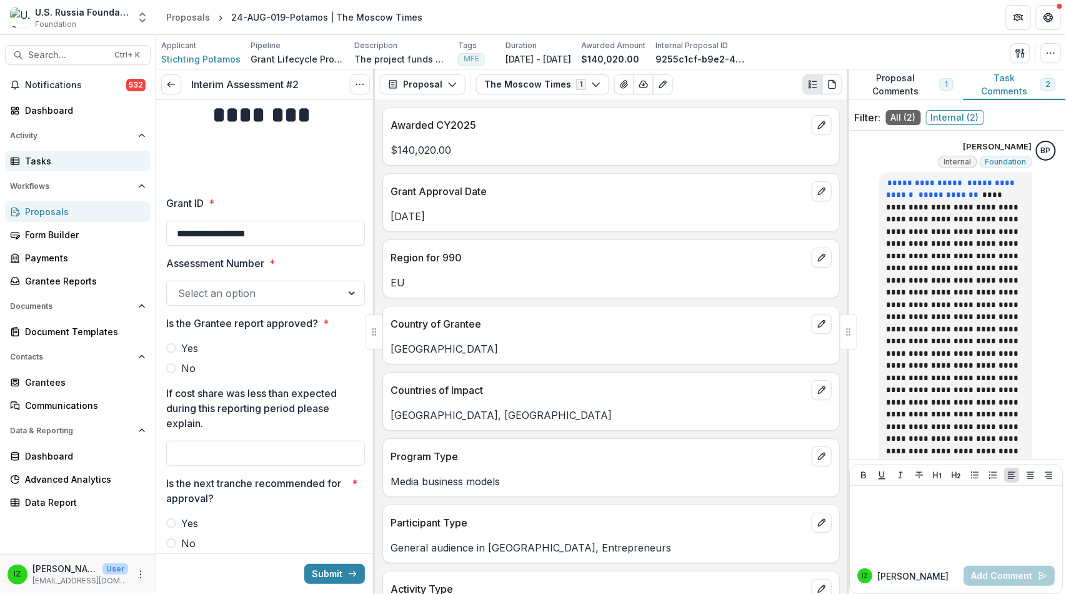
click at [51, 167] on div "Tasks" at bounding box center [83, 160] width 116 height 13
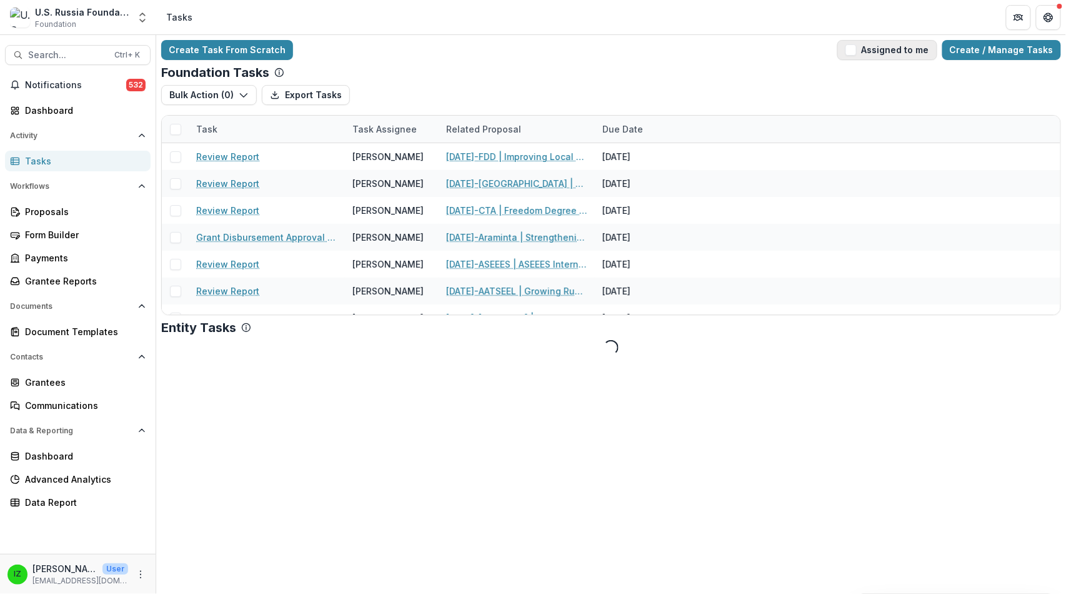
click at [846, 56] on span "button" at bounding box center [851, 49] width 11 height 11
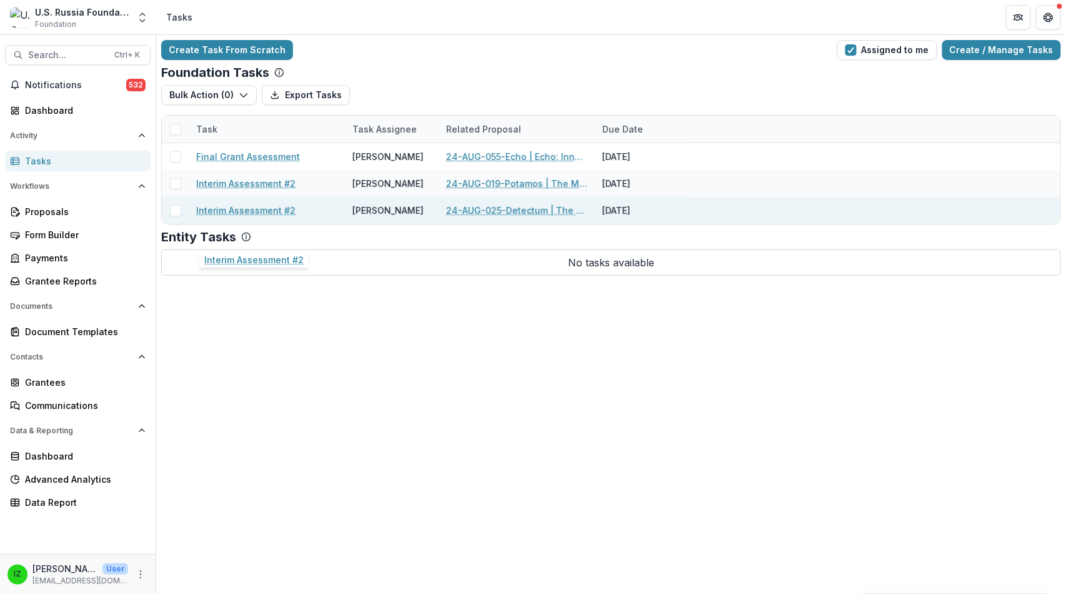
click at [276, 217] on link "Interim Assessment #2" at bounding box center [245, 210] width 99 height 13
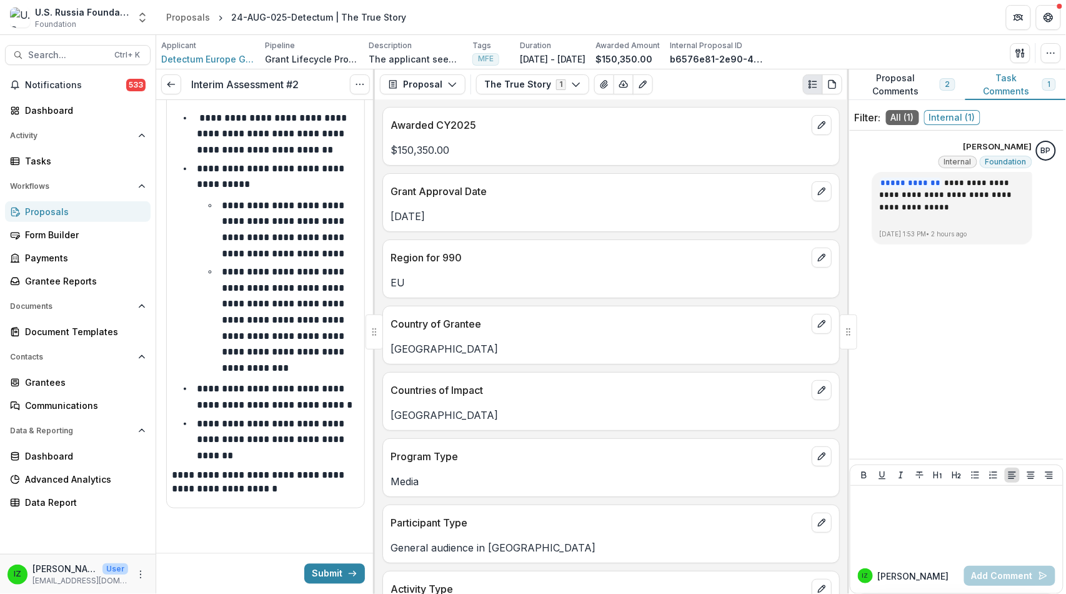
scroll to position [1372, 0]
click at [882, 495] on p at bounding box center [957, 498] width 202 height 14
click at [889, 522] on button "[PERSON_NAME]" at bounding box center [901, 512] width 84 height 20
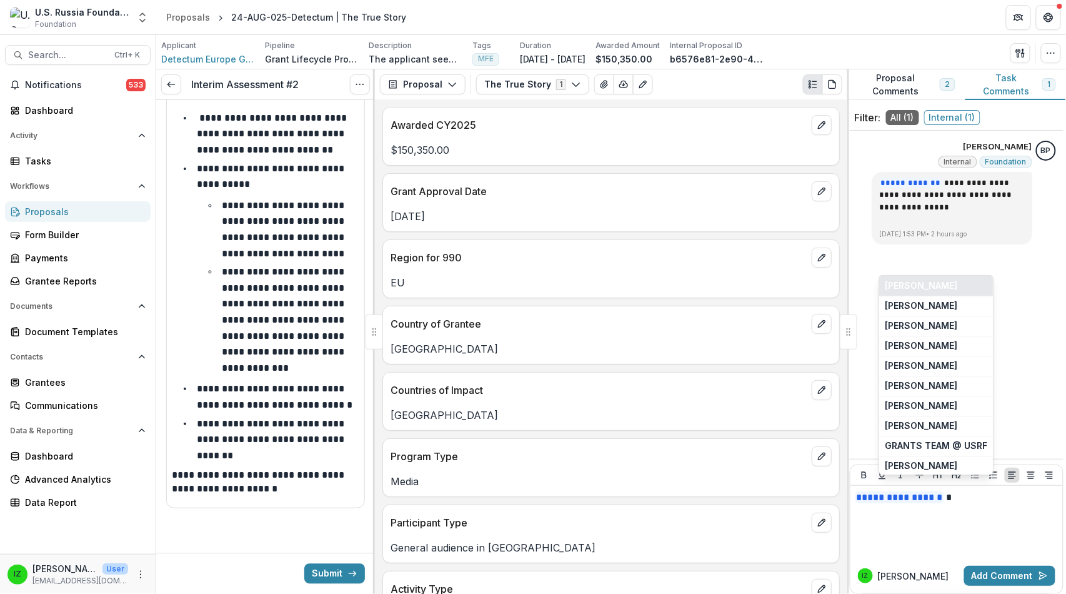
click at [928, 276] on button "[PERSON_NAME]" at bounding box center [936, 286] width 114 height 20
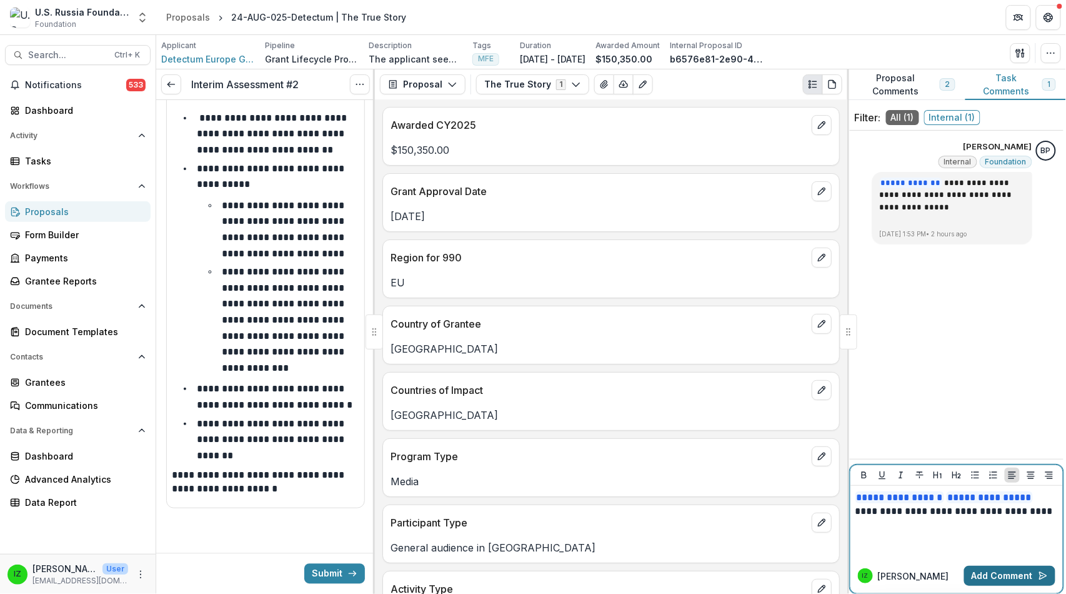
click at [985, 572] on button "Add Comment" at bounding box center [1009, 576] width 91 height 20
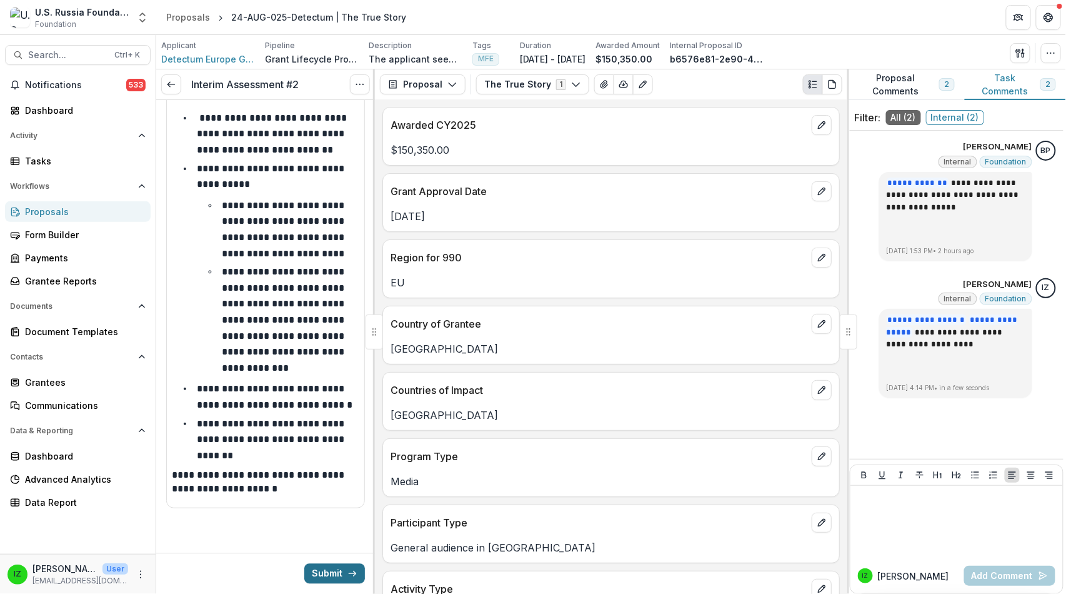
click at [335, 569] on button "Submit" at bounding box center [334, 574] width 61 height 20
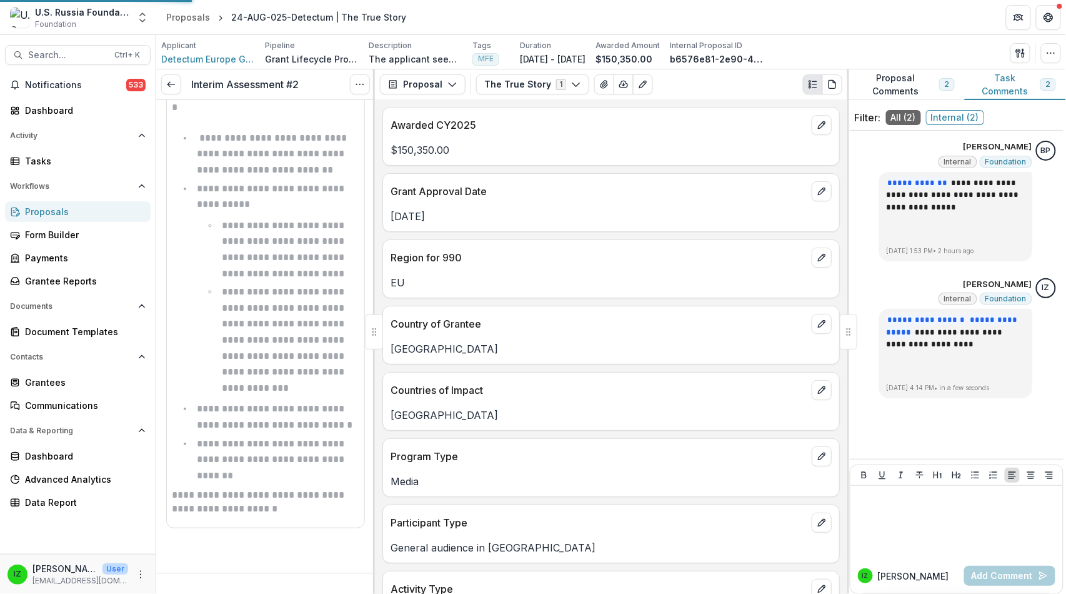
scroll to position [1347, 0]
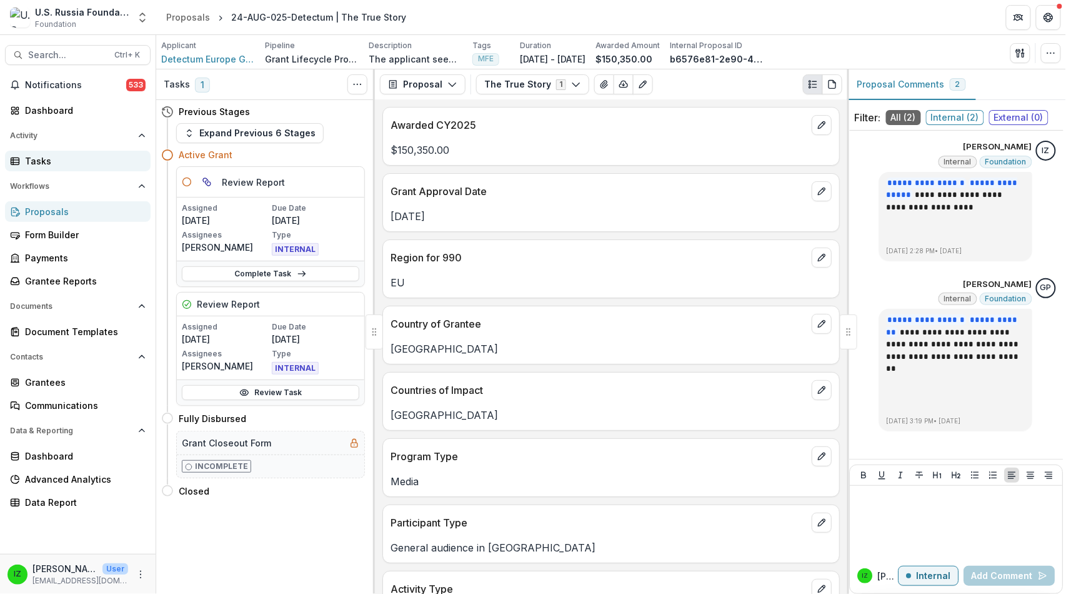
click at [38, 167] on div "Tasks" at bounding box center [83, 160] width 116 height 13
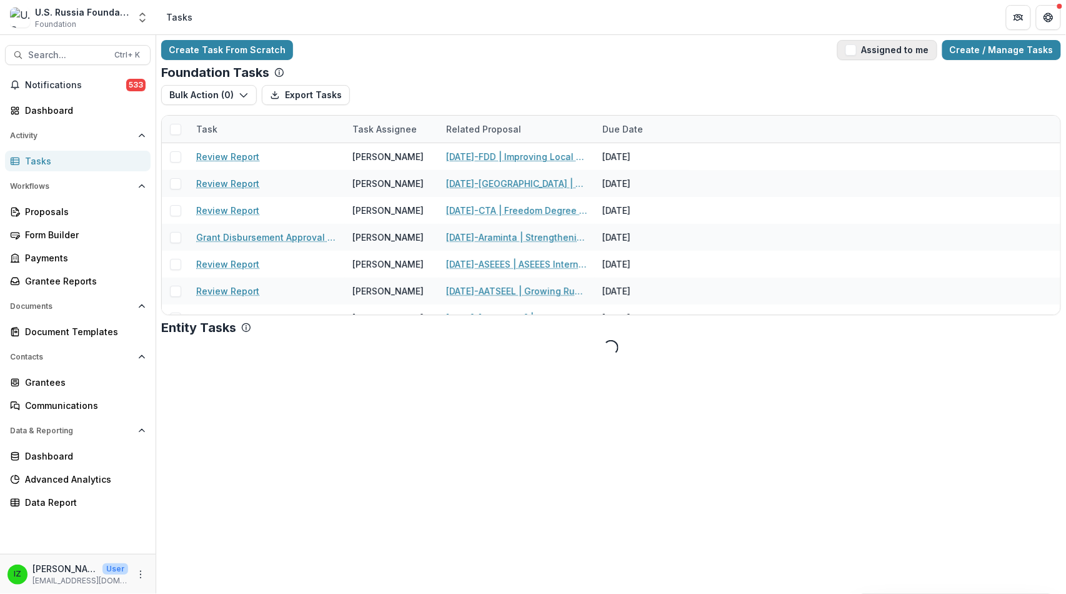
click at [846, 52] on span "button" at bounding box center [851, 49] width 11 height 11
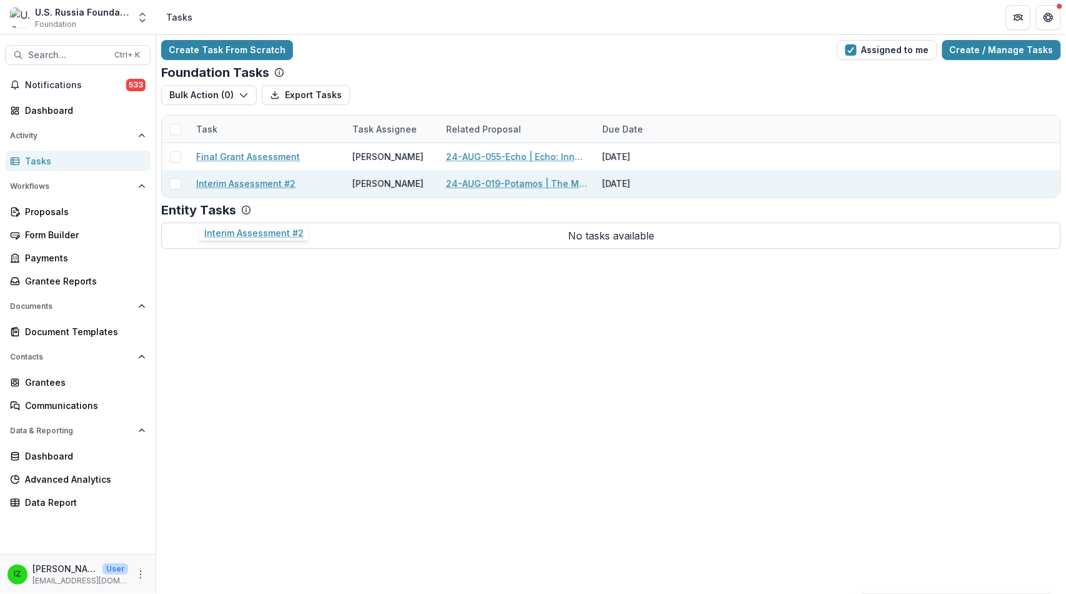
click at [288, 190] on link "Interim Assessment #2" at bounding box center [245, 183] width 99 height 13
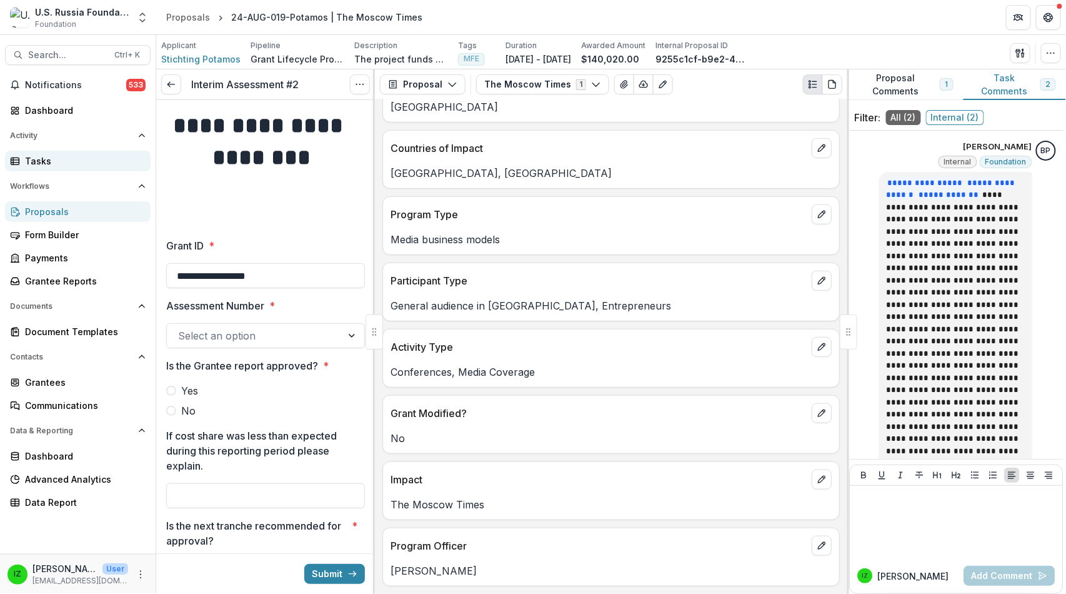
click at [41, 167] on div "Tasks" at bounding box center [83, 160] width 116 height 13
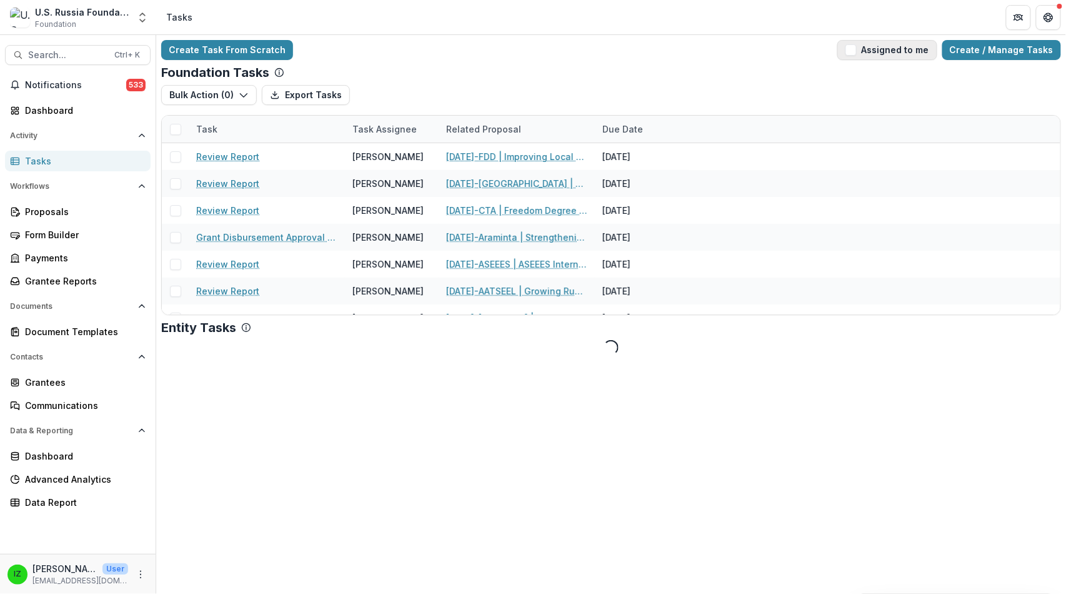
click at [846, 56] on span "button" at bounding box center [851, 49] width 11 height 11
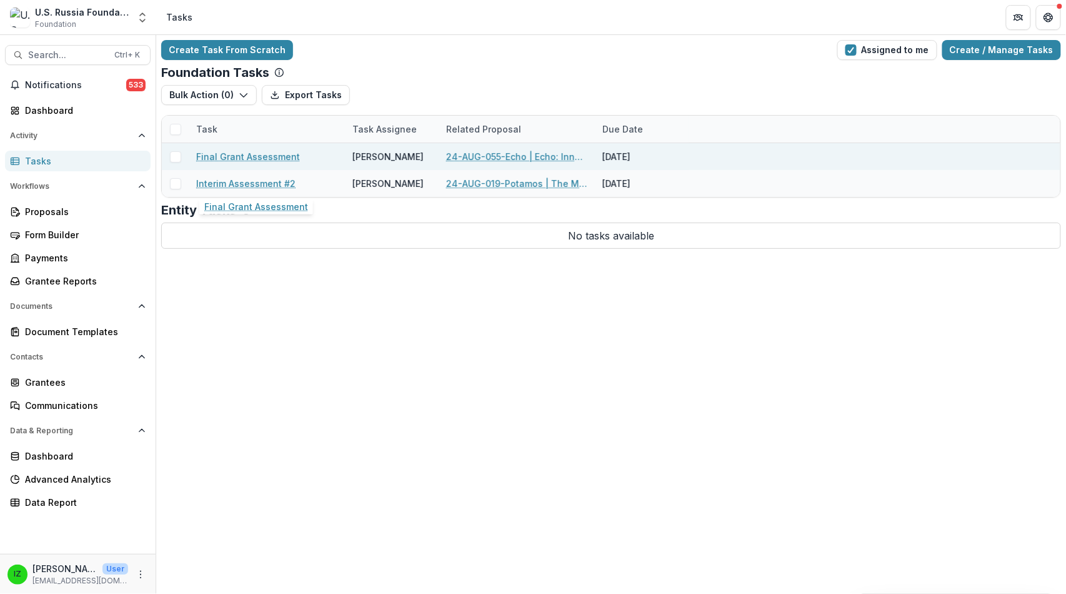
click at [274, 163] on link "Final Grant Assessment" at bounding box center [248, 156] width 104 height 13
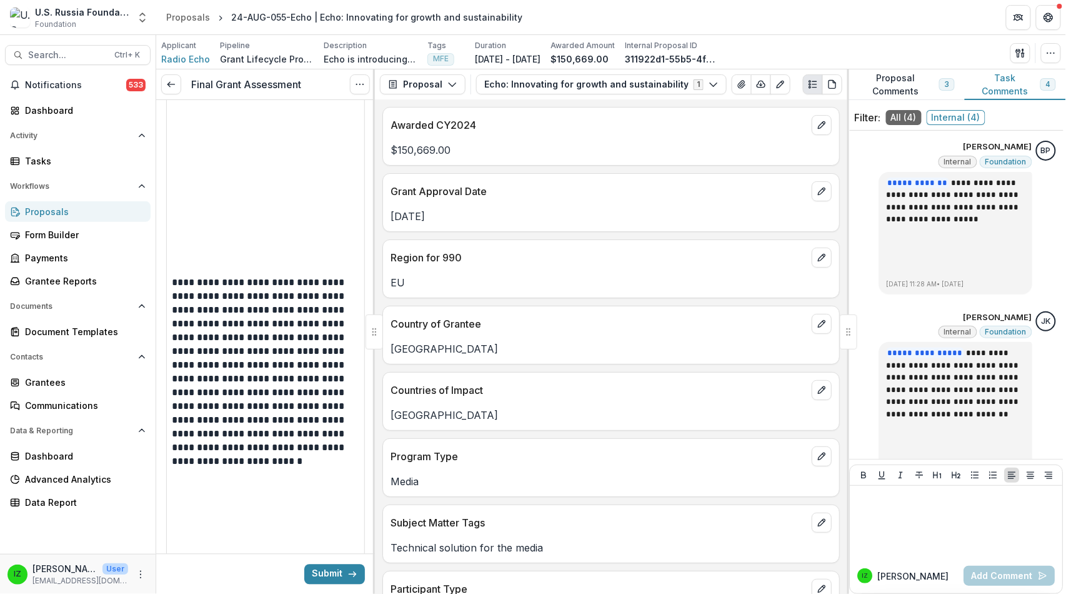
scroll to position [764, 0]
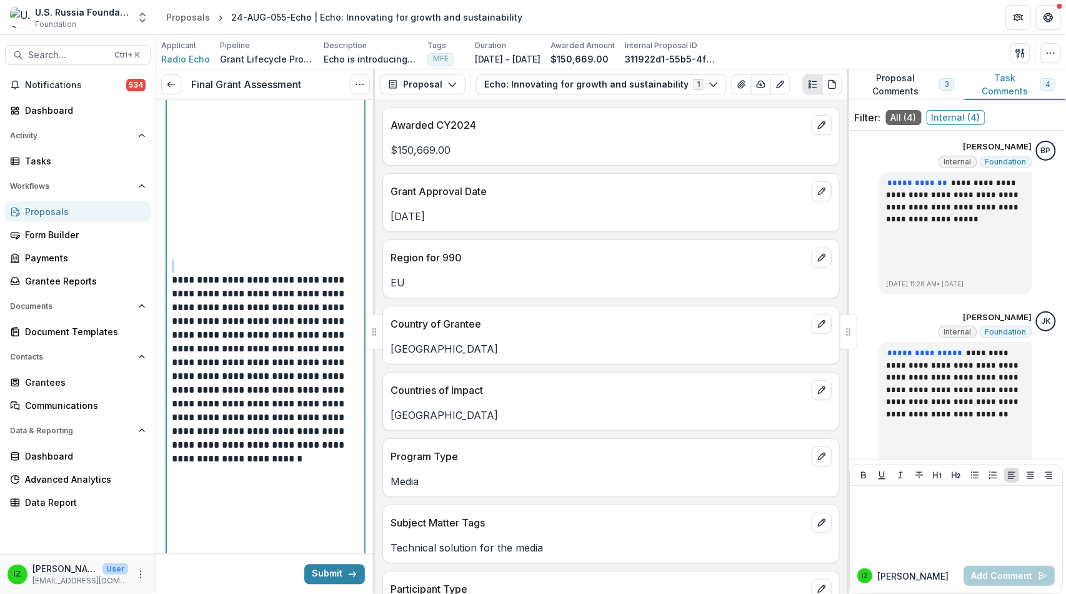
drag, startPoint x: 179, startPoint y: 139, endPoint x: 282, endPoint y: 538, distance: 411.8
click at [282, 538] on div "**********" at bounding box center [265, 223] width 187 height 719
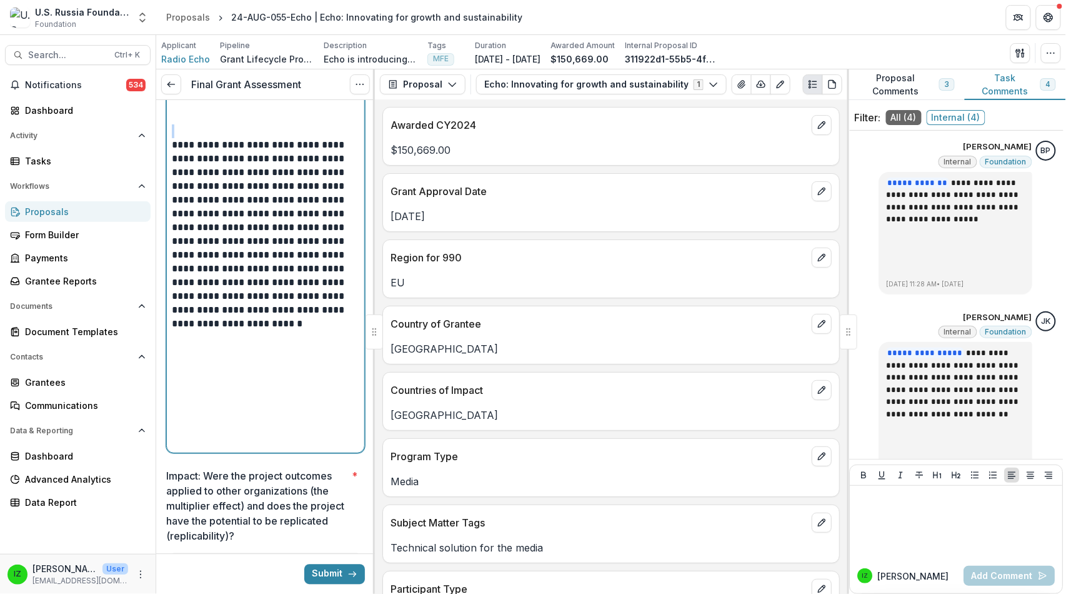
scroll to position [902, 0]
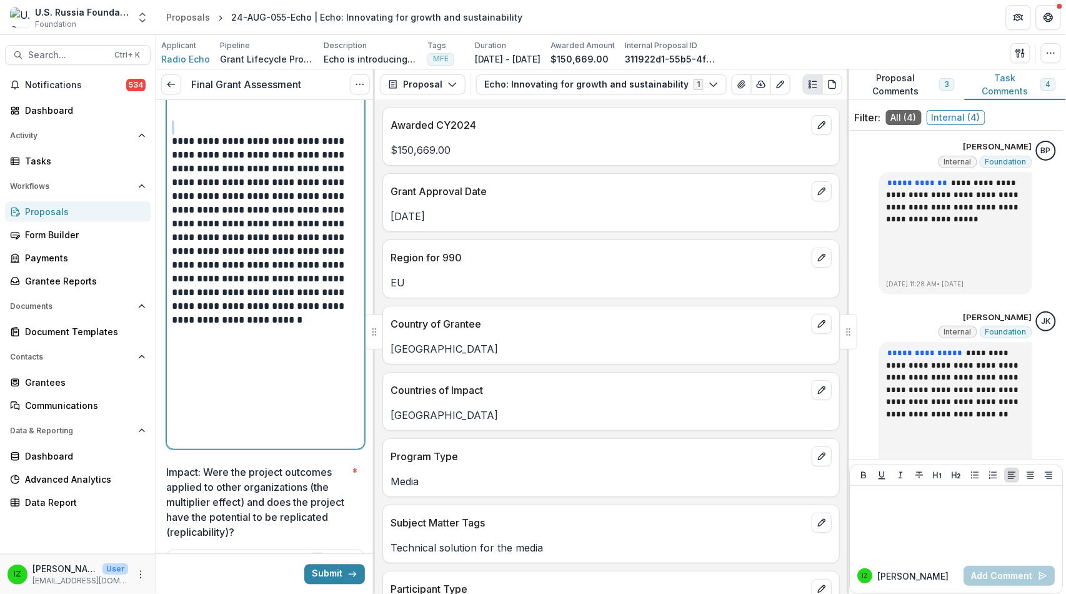
copy p "**********"
click at [291, 134] on p at bounding box center [265, 128] width 187 height 14
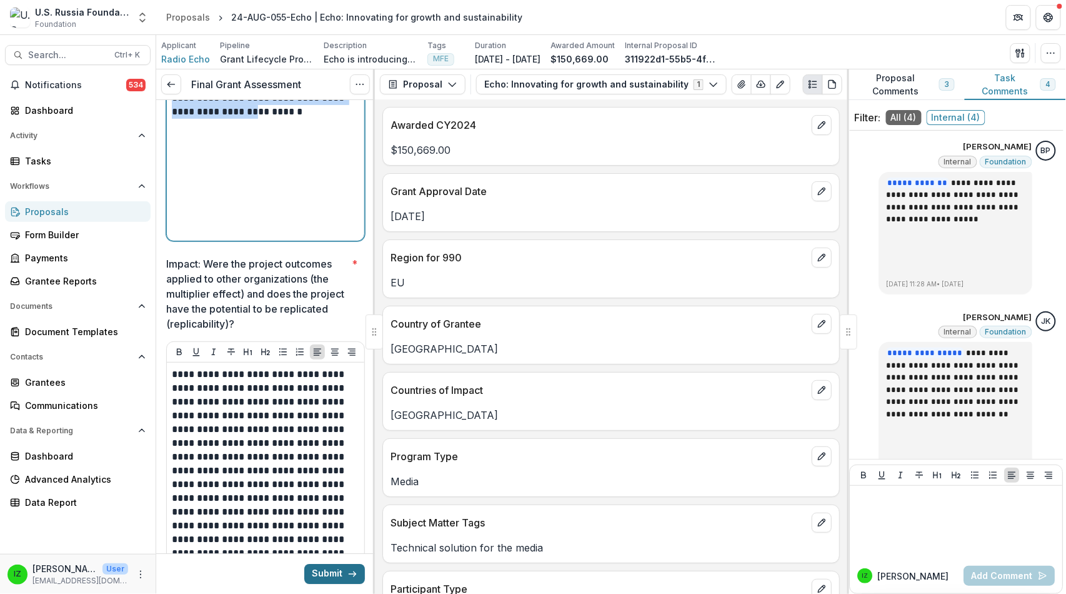
scroll to position [1200, 0]
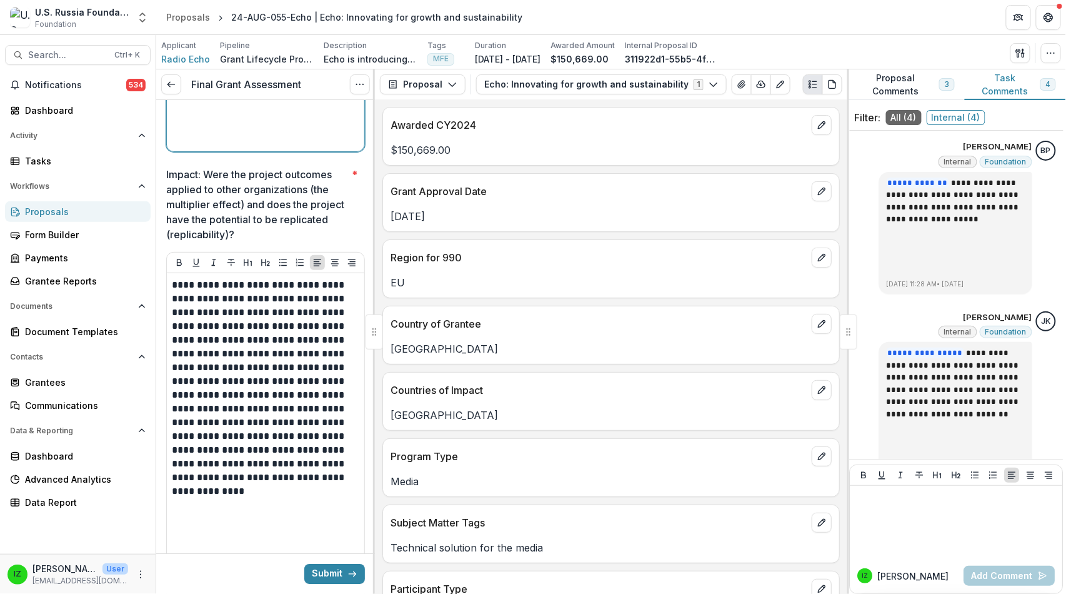
drag, startPoint x: 176, startPoint y: 209, endPoint x: 329, endPoint y: 417, distance: 258.2
copy p "**********"
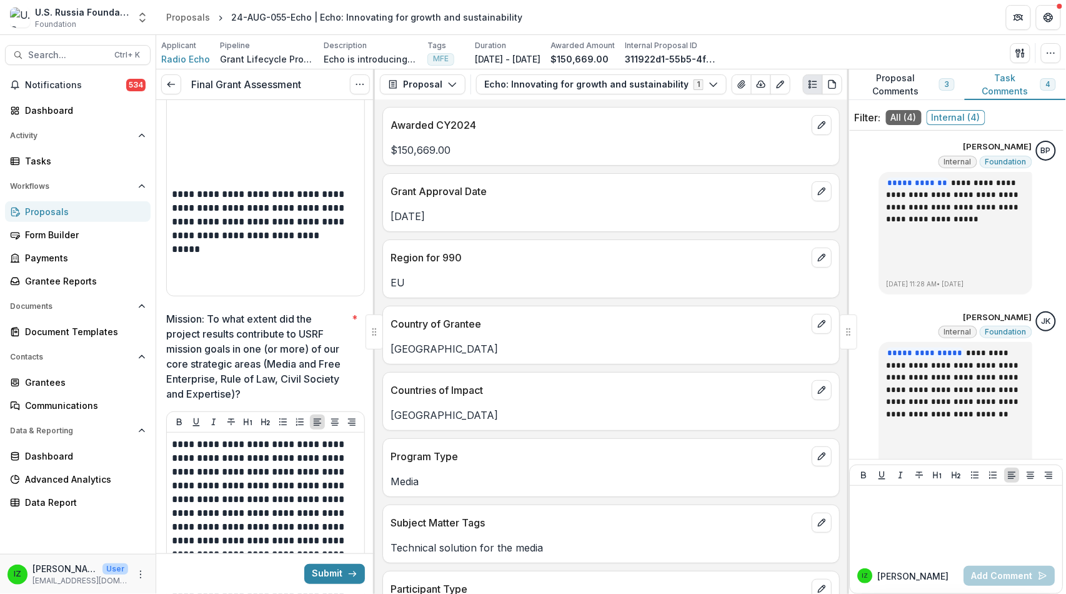
scroll to position [1685, 0]
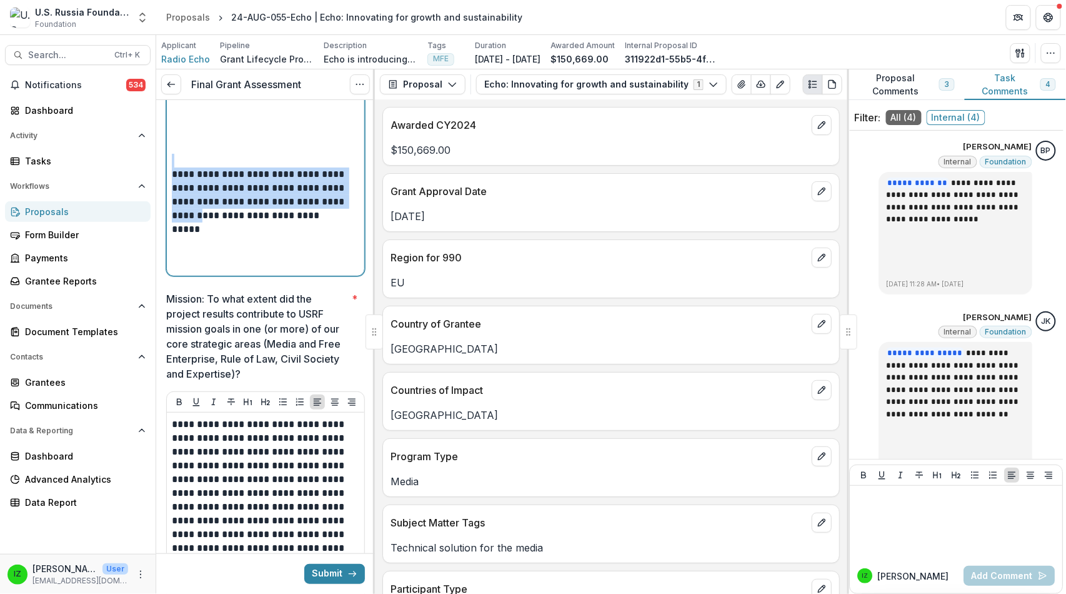
drag, startPoint x: 178, startPoint y: 121, endPoint x: 274, endPoint y: 566, distance: 455.1
click at [274, 566] on form "**********" at bounding box center [265, 100] width 219 height 3370
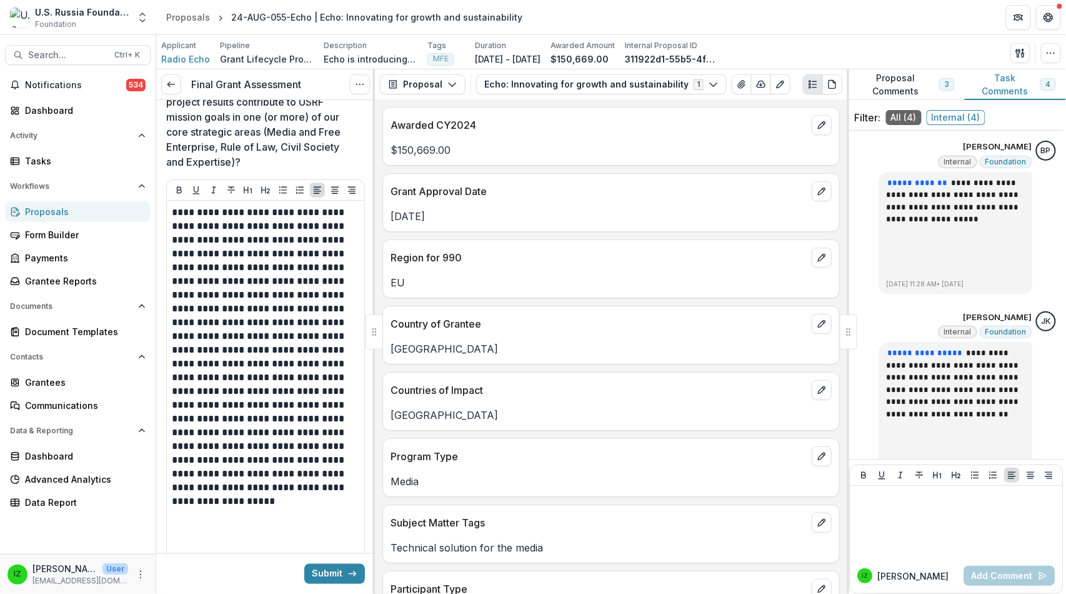
scroll to position [1963, 0]
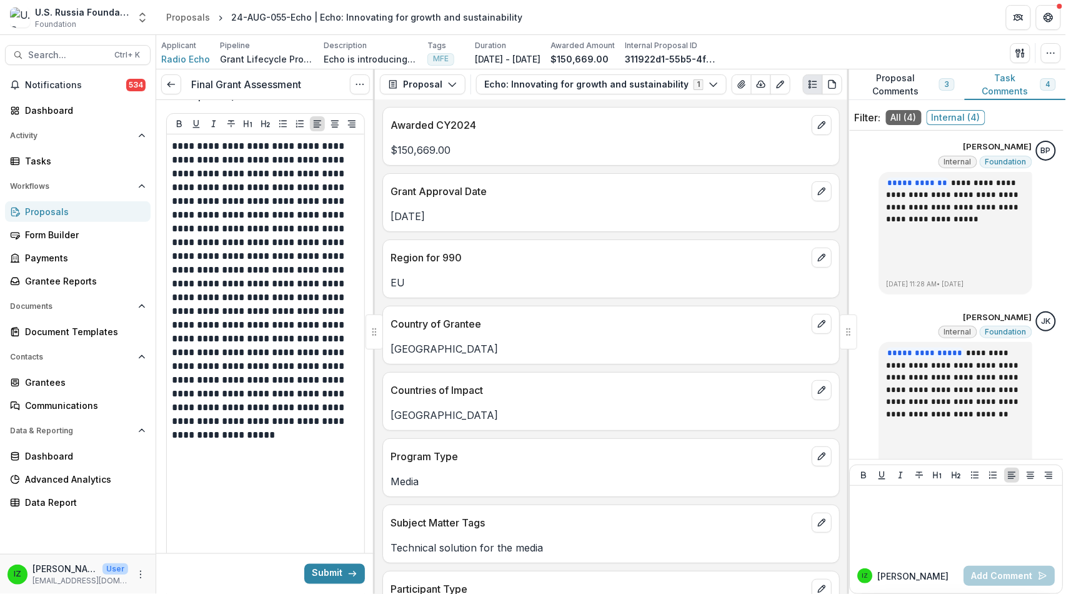
copy div "**********"
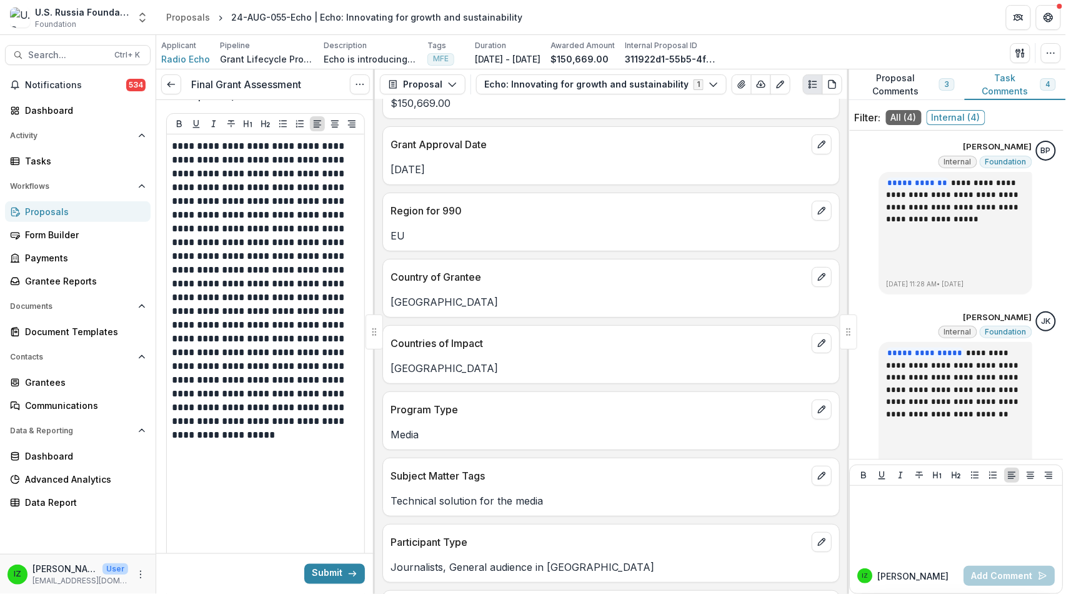
scroll to position [69, 0]
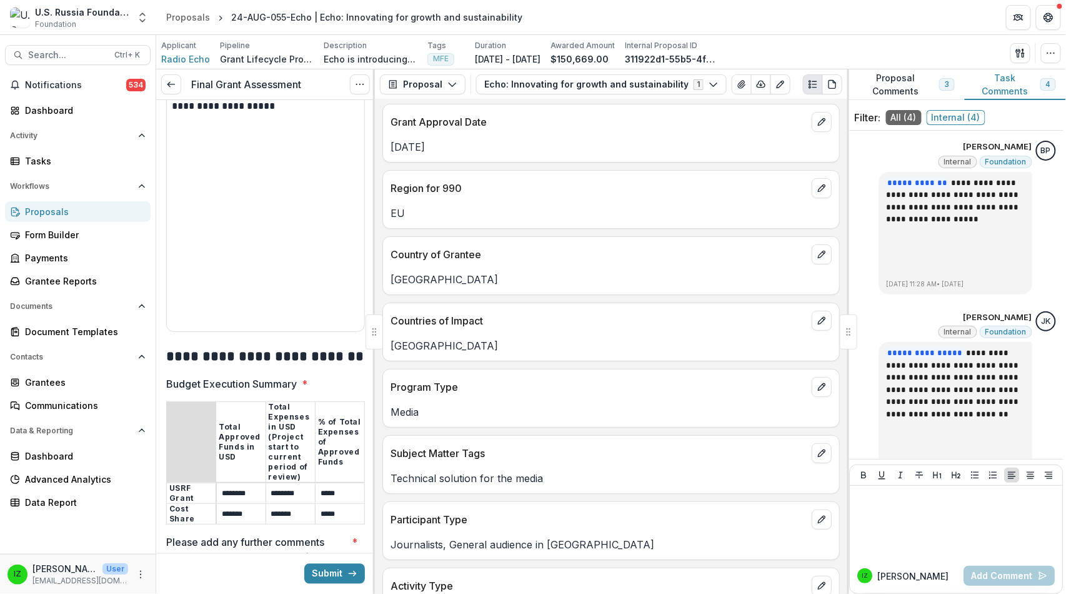
scroll to position [2310, 0]
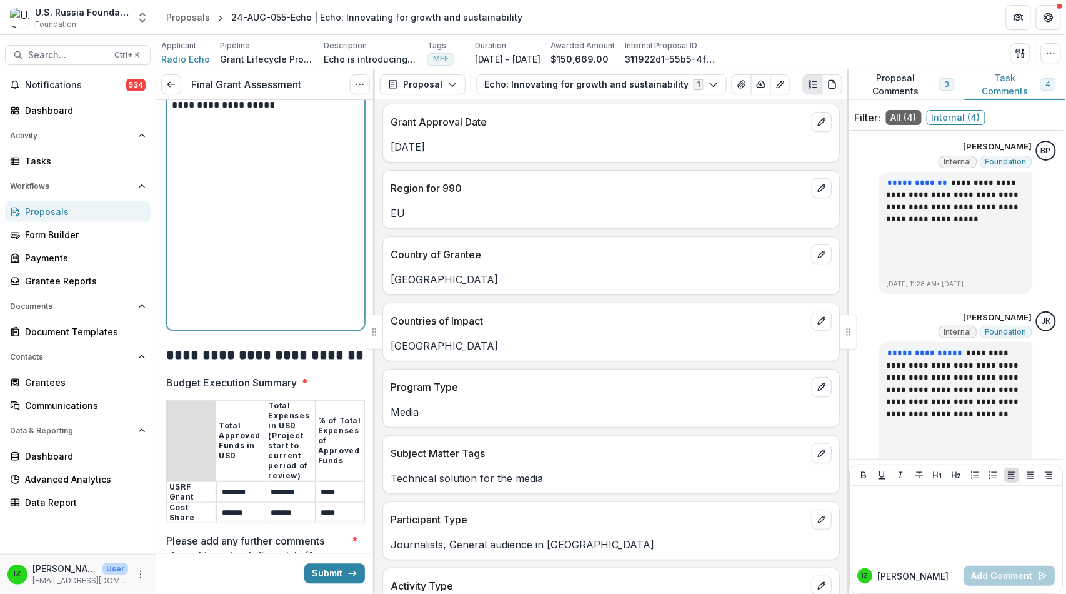
click at [179, 219] on p "**********" at bounding box center [260, 67] width 176 height 516
drag, startPoint x: 204, startPoint y: 257, endPoint x: 272, endPoint y: 494, distance: 246.6
click at [285, 325] on p "**********" at bounding box center [260, 67] width 176 height 516
click at [211, 233] on p "**********" at bounding box center [260, 67] width 176 height 516
drag, startPoint x: 176, startPoint y: 216, endPoint x: 295, endPoint y: 566, distance: 369.2
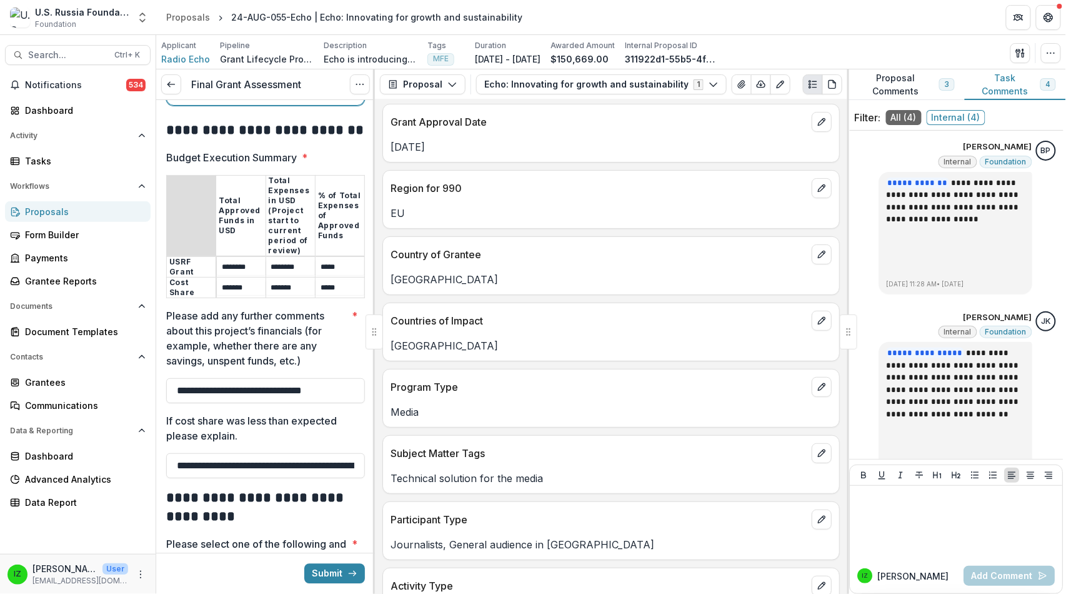
scroll to position [2588, 0]
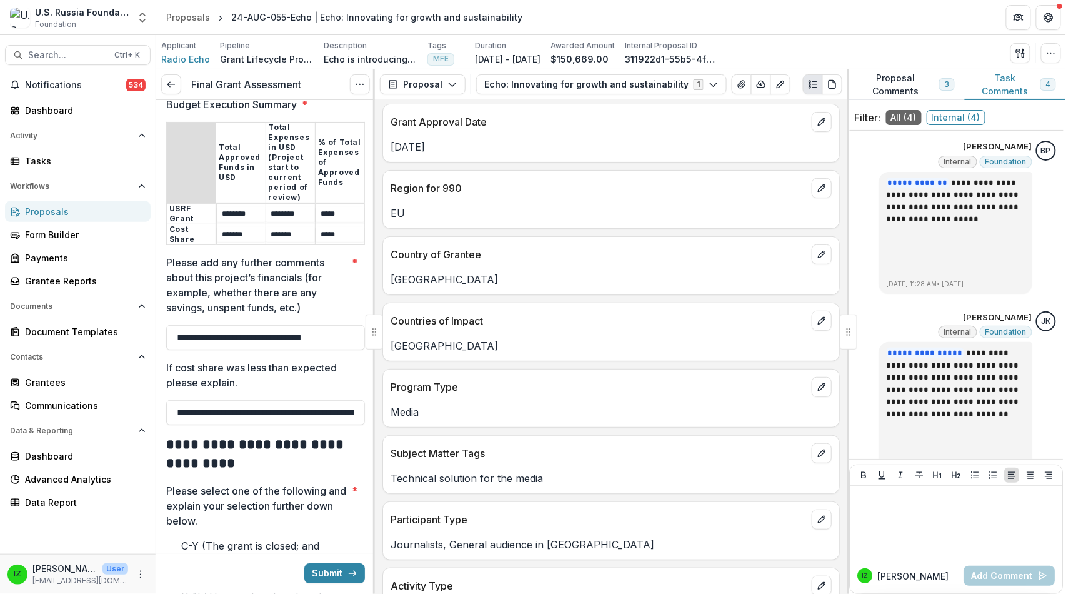
drag, startPoint x: 251, startPoint y: 444, endPoint x: 233, endPoint y: 214, distance: 230.1
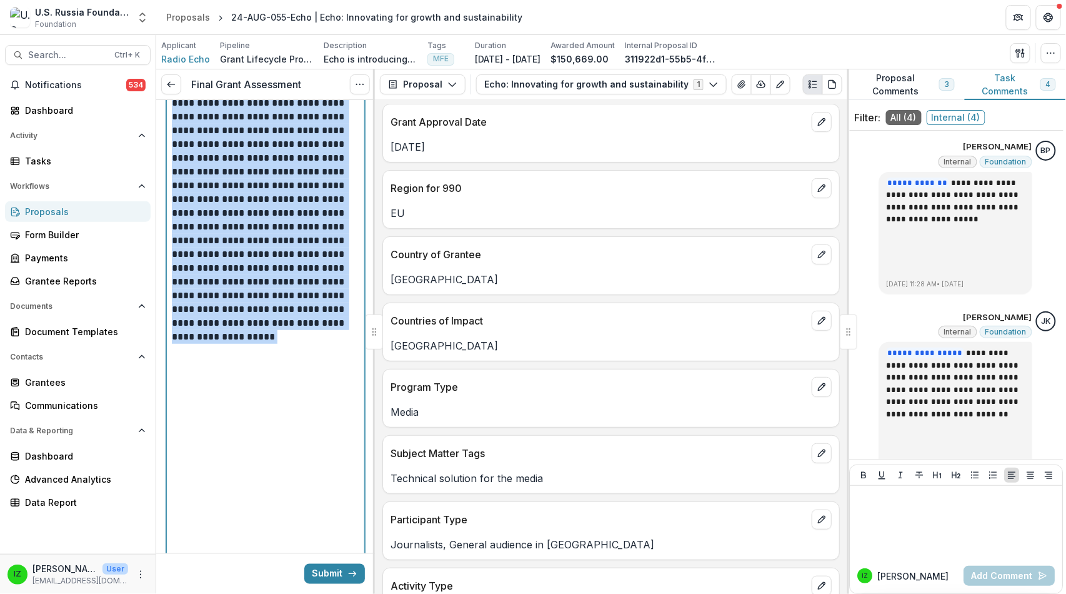
scroll to position [1998, 0]
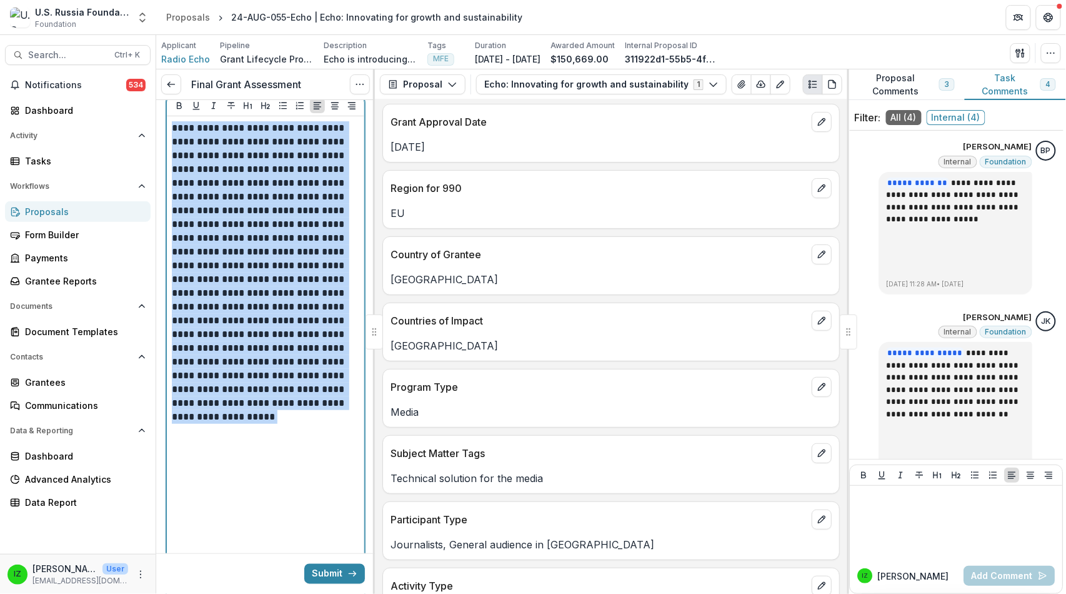
drag, startPoint x: 246, startPoint y: 439, endPoint x: 166, endPoint y: 533, distance: 124.1
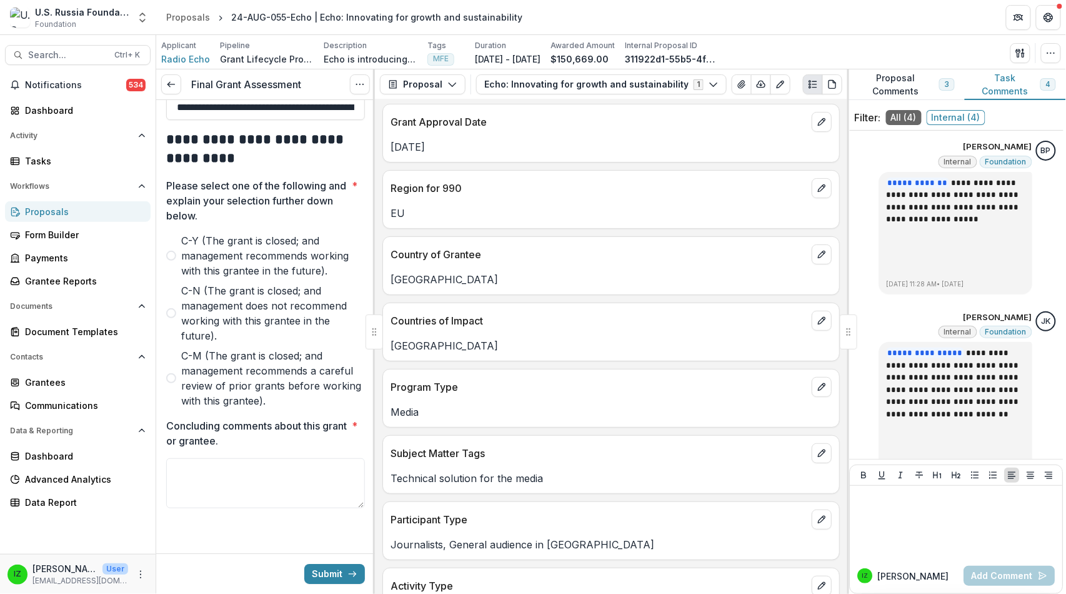
scroll to position [3650, 0]
click at [204, 458] on textarea "Concluding comments about this grant or grantee. *" at bounding box center [265, 483] width 199 height 50
paste textarea "**********"
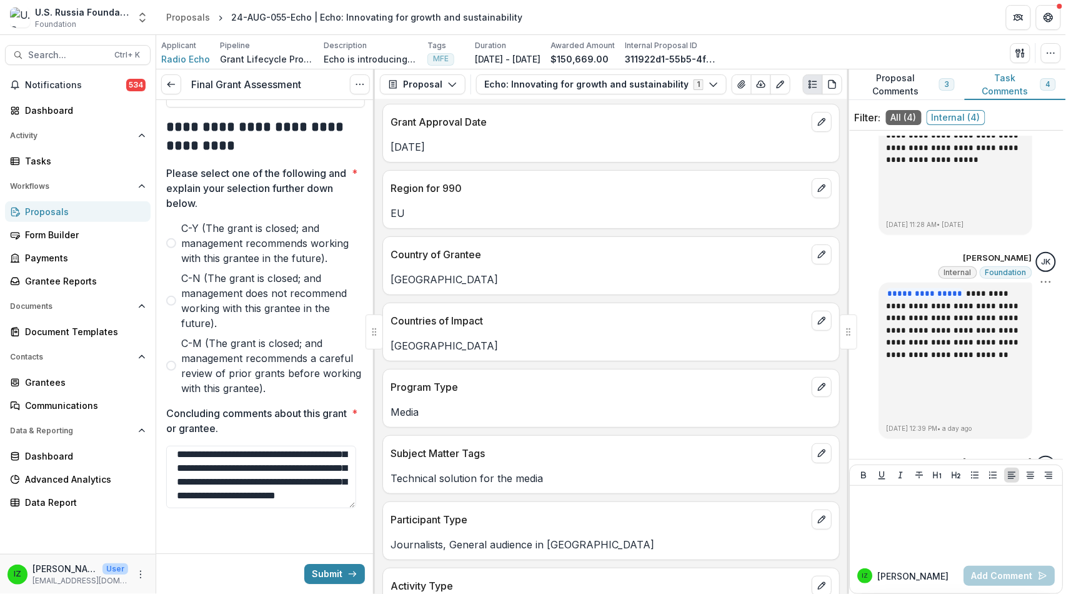
scroll to position [0, 0]
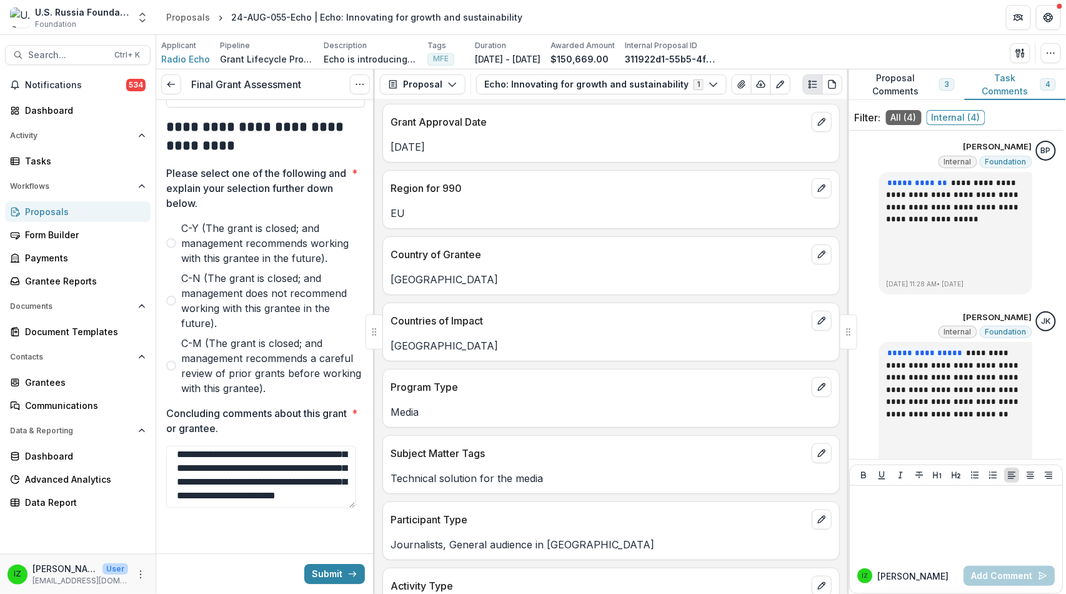
type textarea "**********"
click at [884, 491] on p at bounding box center [957, 498] width 202 height 14
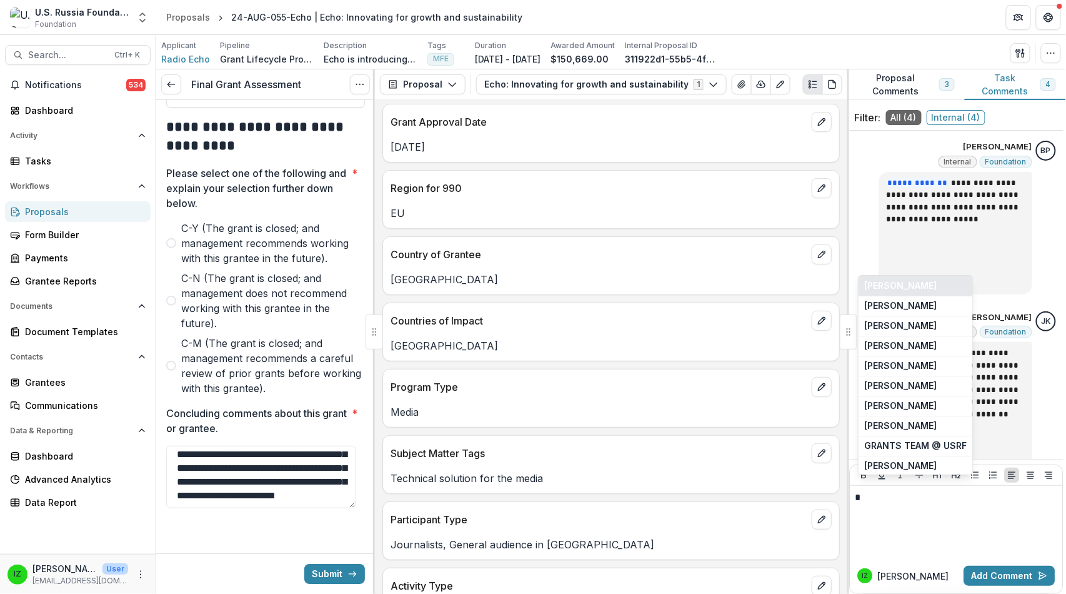
click at [945, 276] on button "[PERSON_NAME]" at bounding box center [916, 286] width 114 height 20
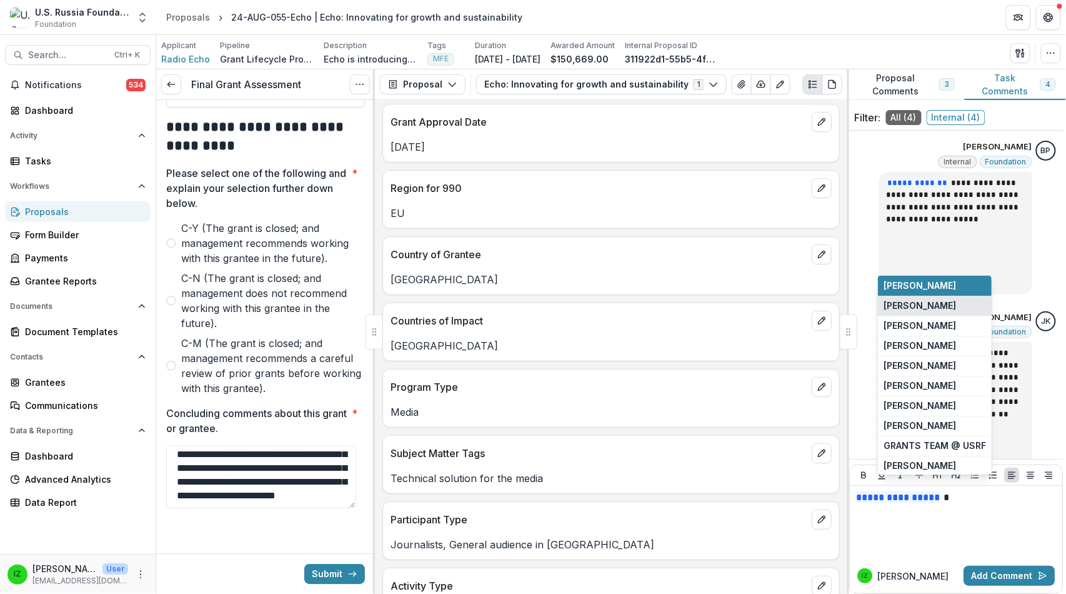
click at [916, 296] on button "[PERSON_NAME]" at bounding box center [935, 306] width 114 height 20
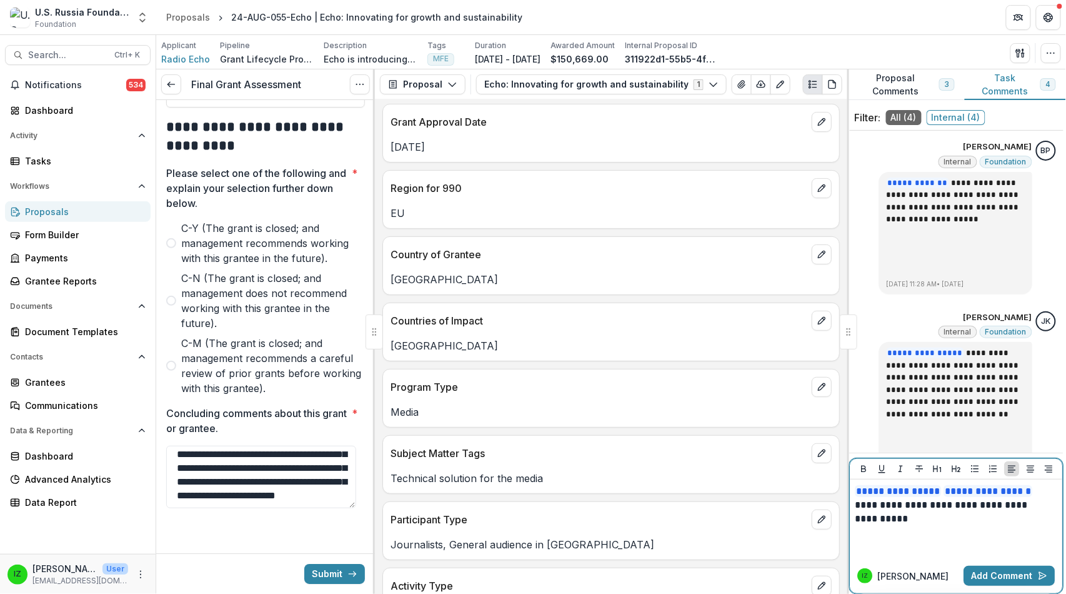
scroll to position [3510, 0]
drag, startPoint x: 174, startPoint y: 282, endPoint x: 227, endPoint y: 270, distance: 55.2
click at [174, 248] on span at bounding box center [171, 243] width 10 height 10
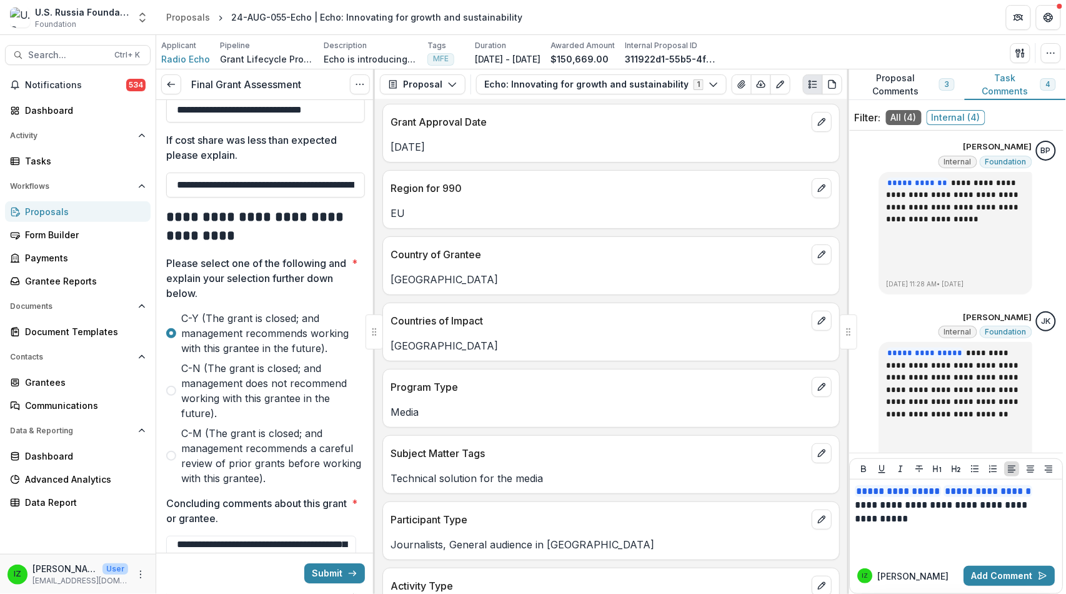
scroll to position [3094, 0]
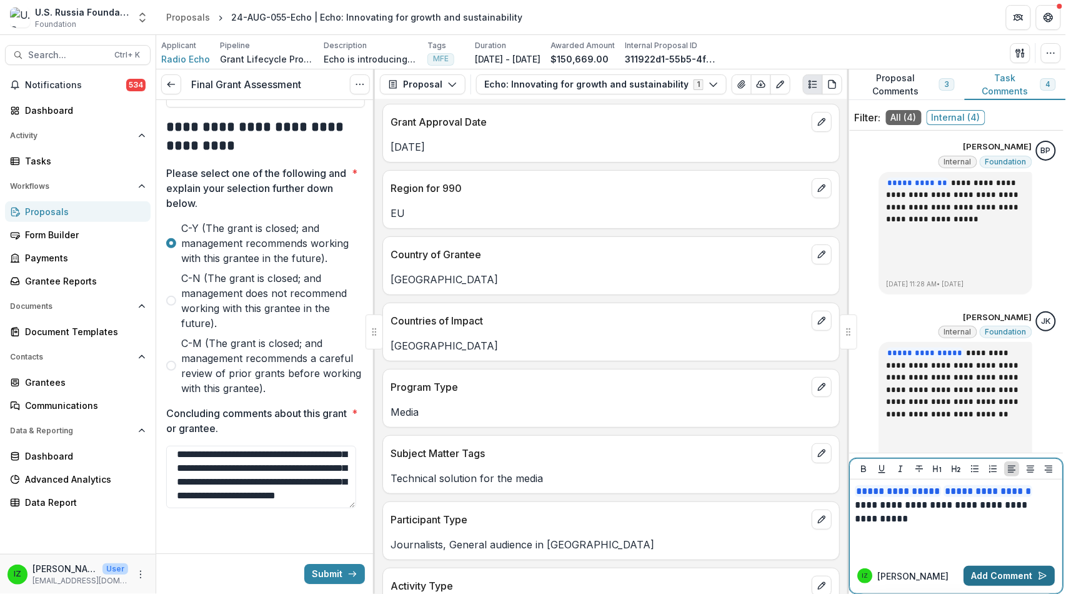
click at [964, 567] on button "Add Comment" at bounding box center [1009, 576] width 91 height 20
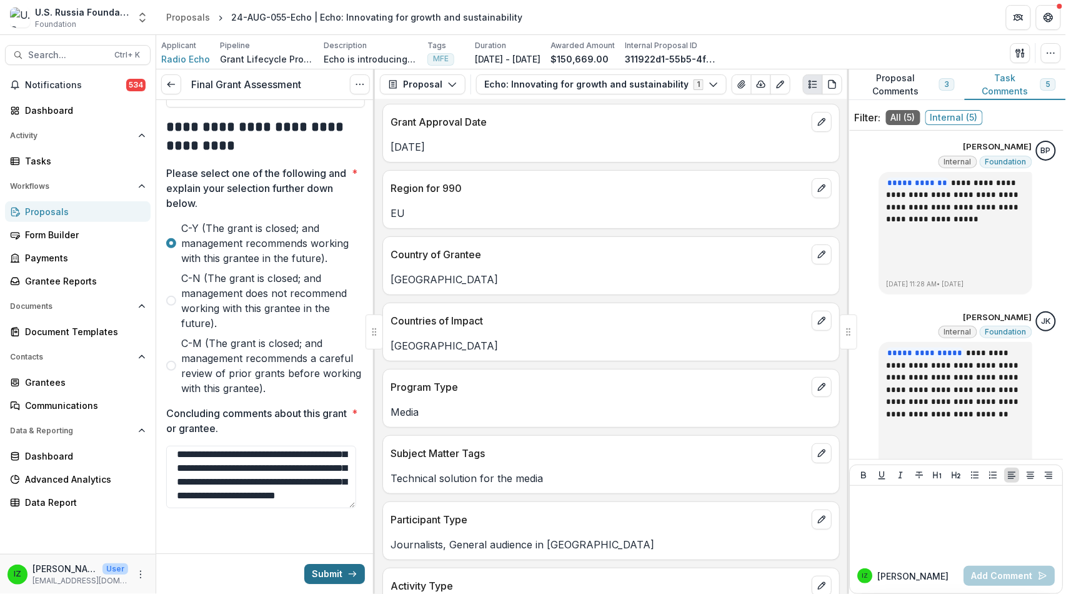
click at [304, 567] on button "Submit" at bounding box center [334, 574] width 61 height 20
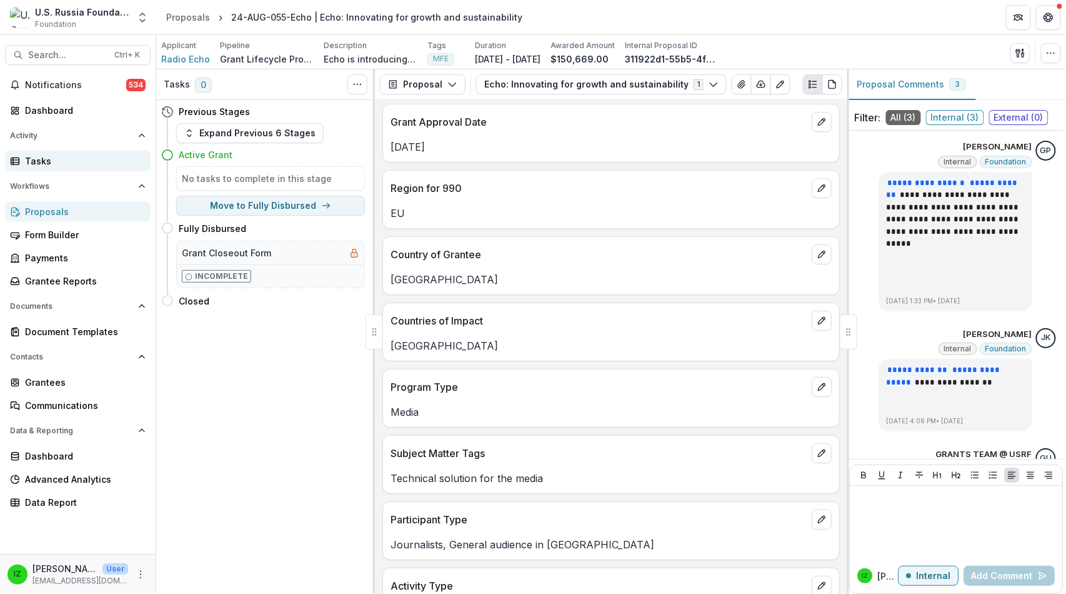
click at [47, 167] on div "Tasks" at bounding box center [83, 160] width 116 height 13
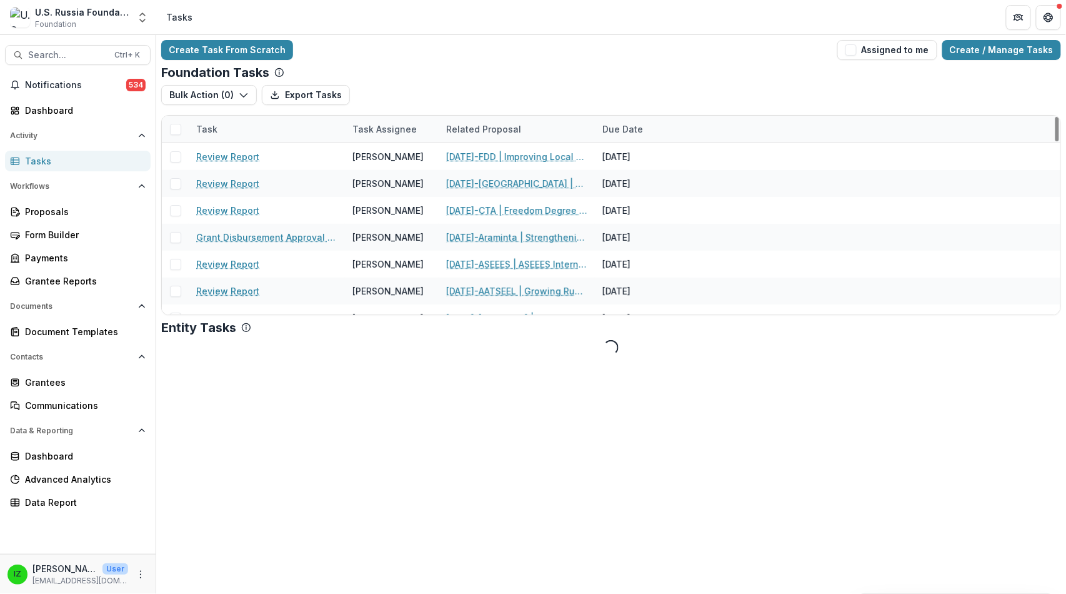
click at [846, 56] on span "button" at bounding box center [851, 49] width 11 height 11
